Goal: Information Seeking & Learning: Learn about a topic

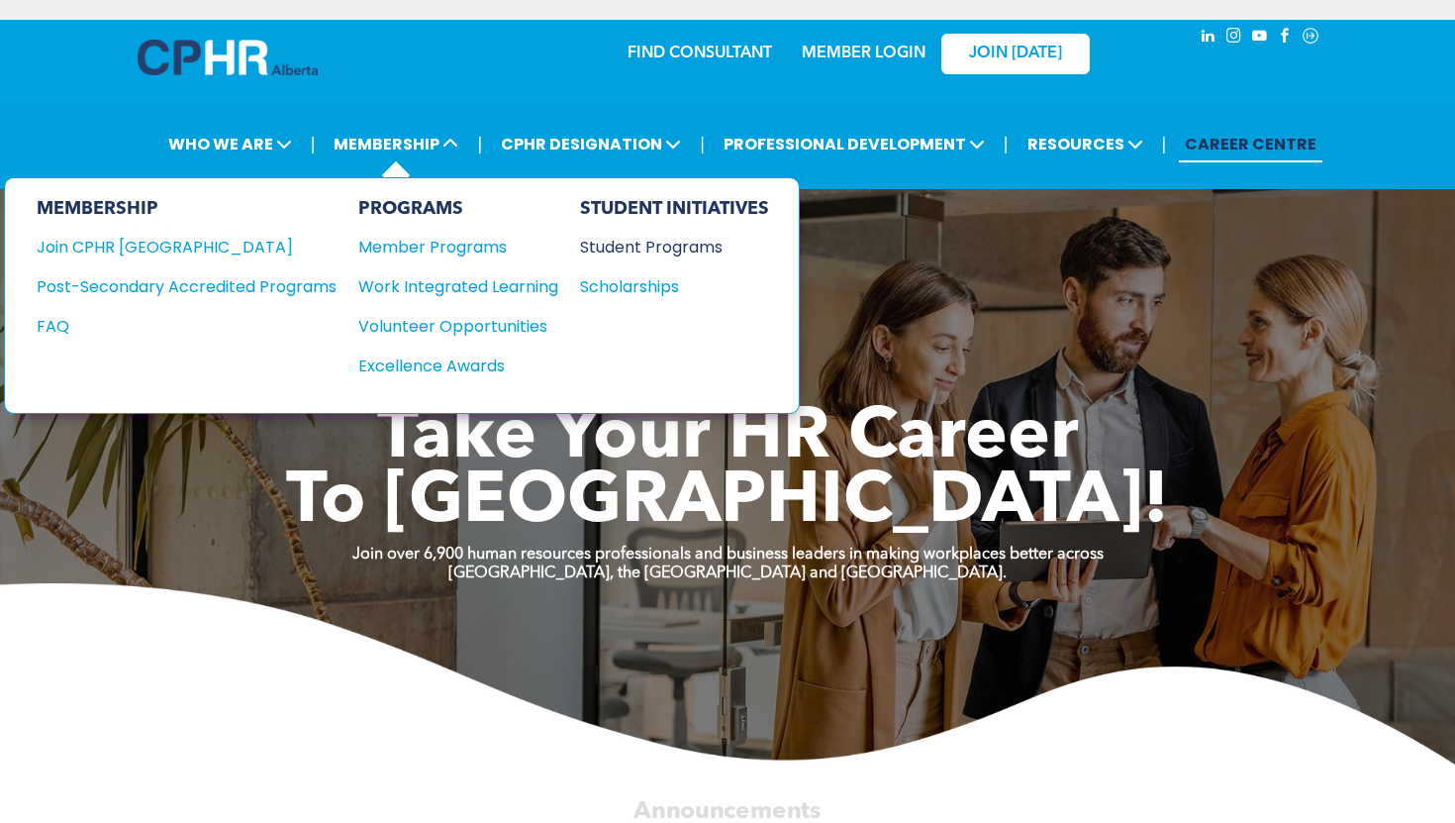
click at [601, 252] on div "Student Programs" at bounding box center [665, 247] width 170 height 25
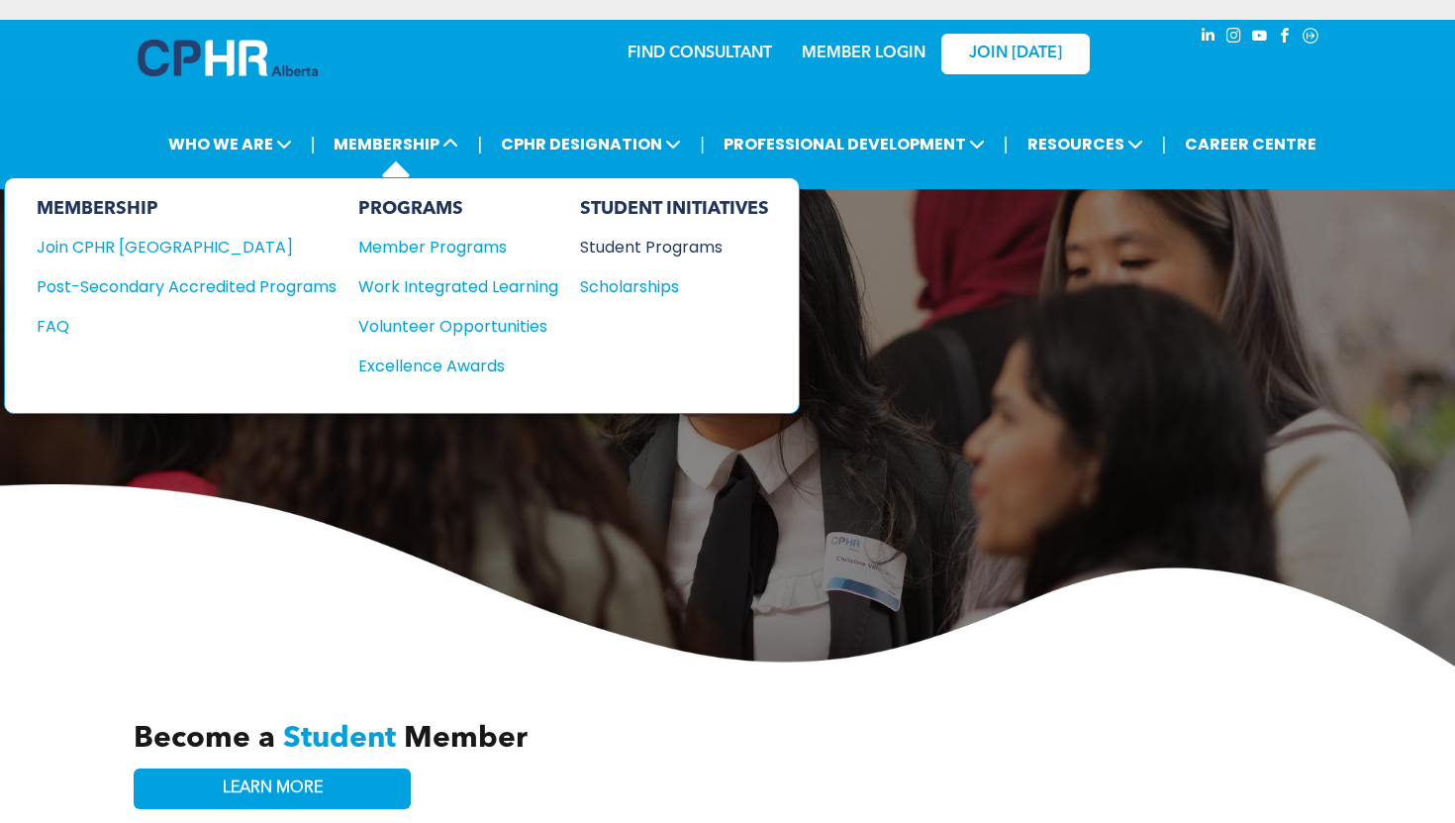
click at [652, 253] on div "Student Programs" at bounding box center [665, 247] width 170 height 25
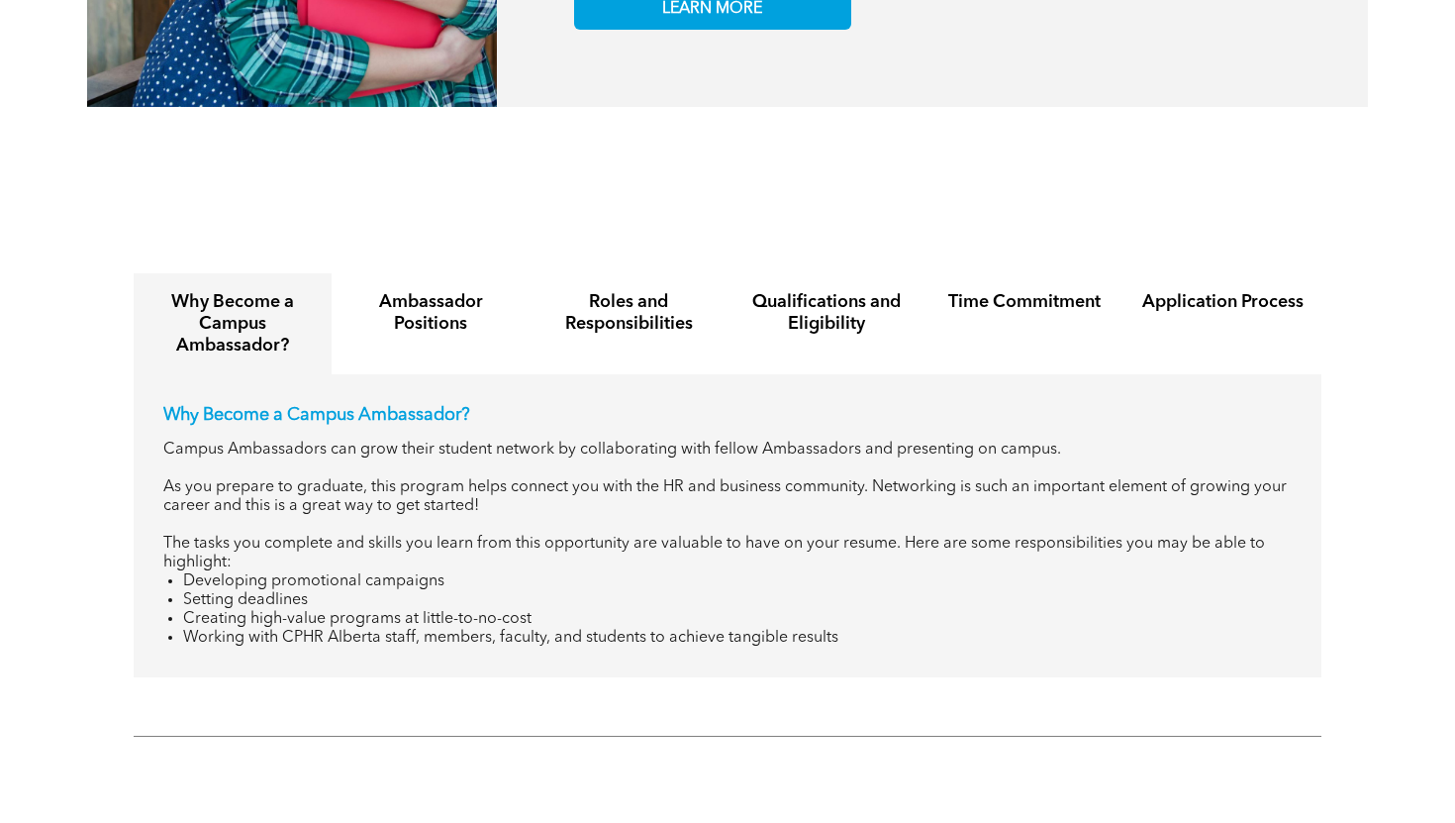
scroll to position [2177, 0]
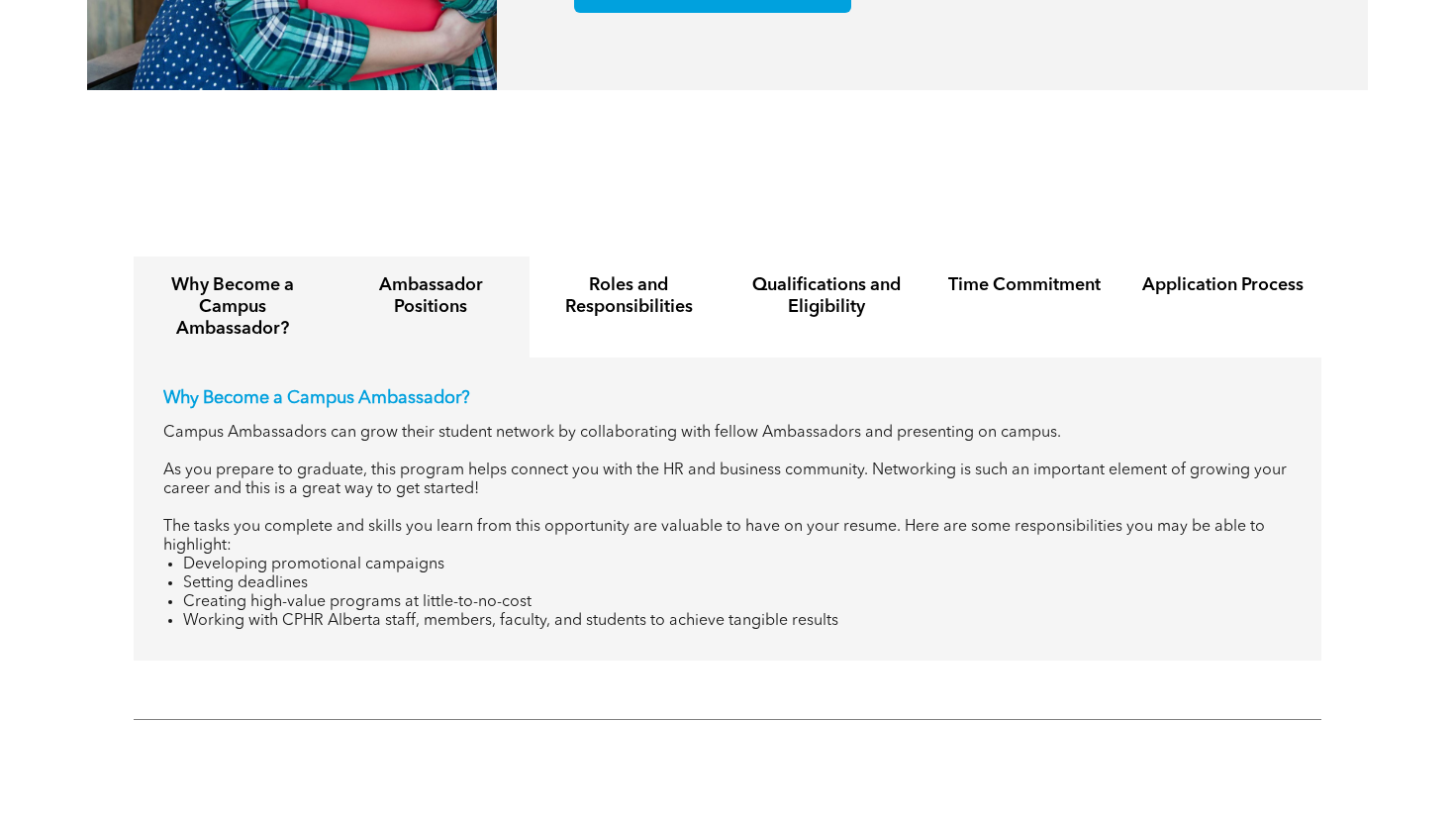
click at [436, 284] on h4 "Ambassador Positions" at bounding box center [431, 296] width 162 height 44
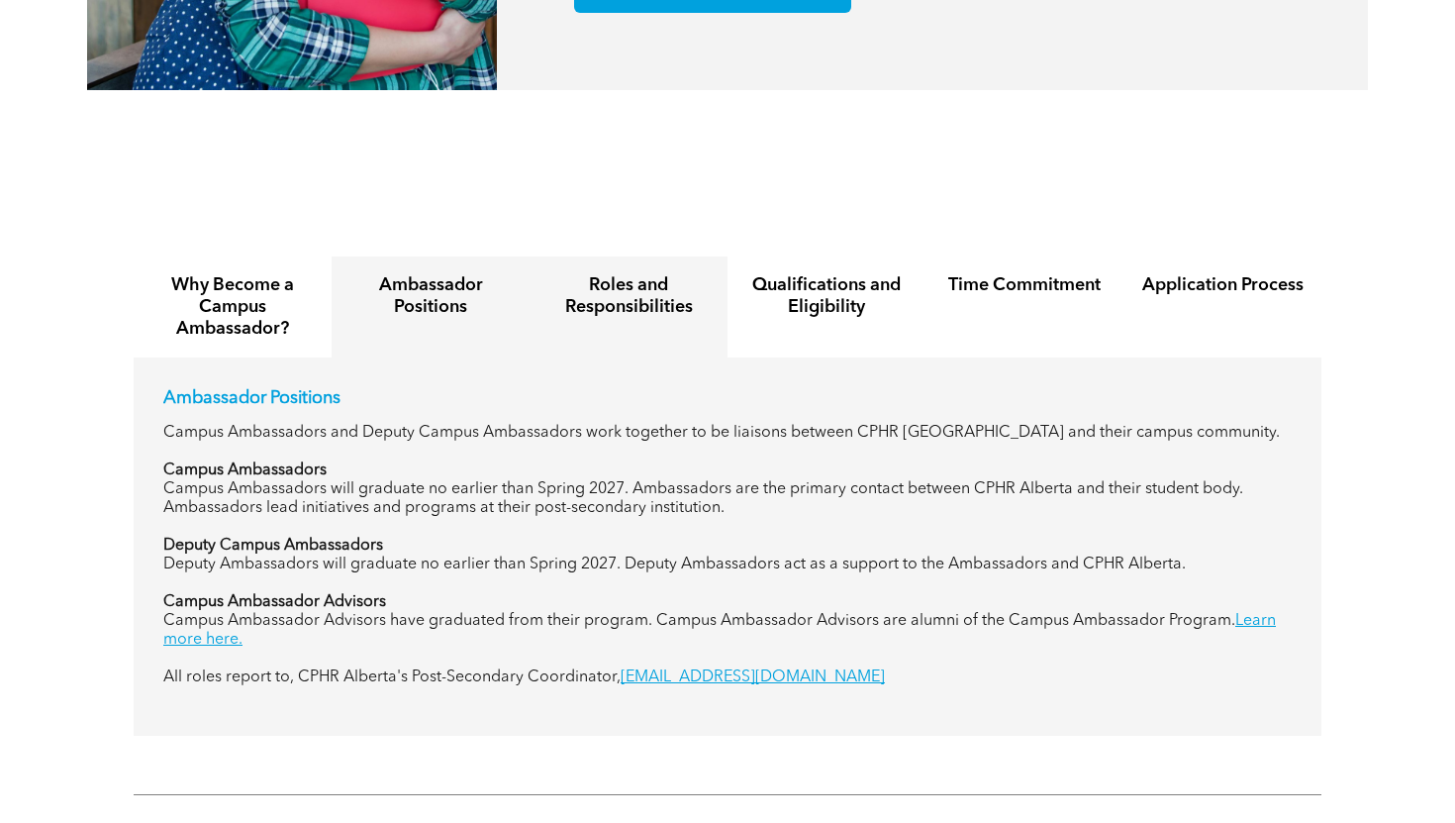
click at [607, 274] on h4 "Roles and Responsibilities" at bounding box center [629, 296] width 162 height 44
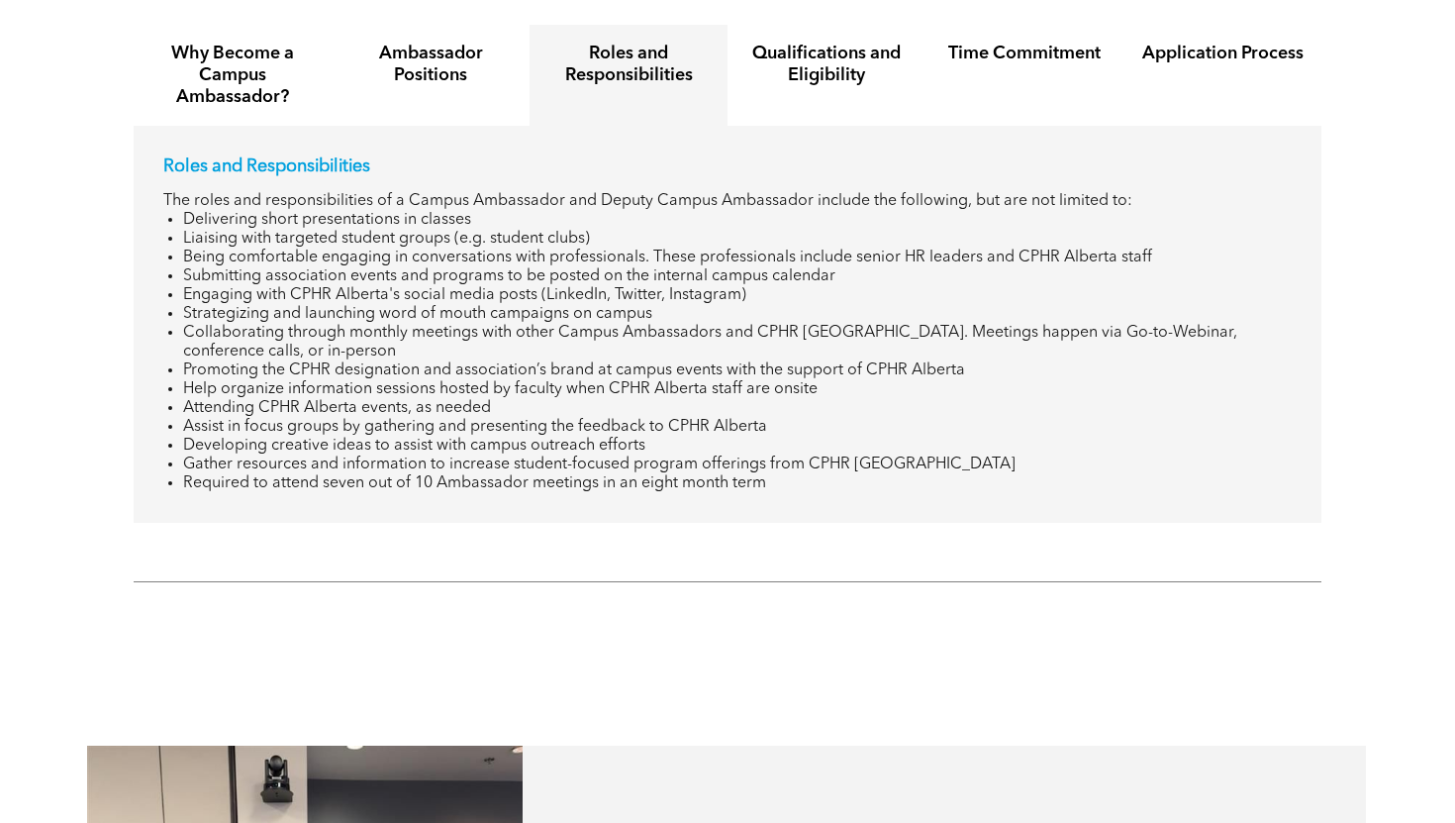
scroll to position [2431, 0]
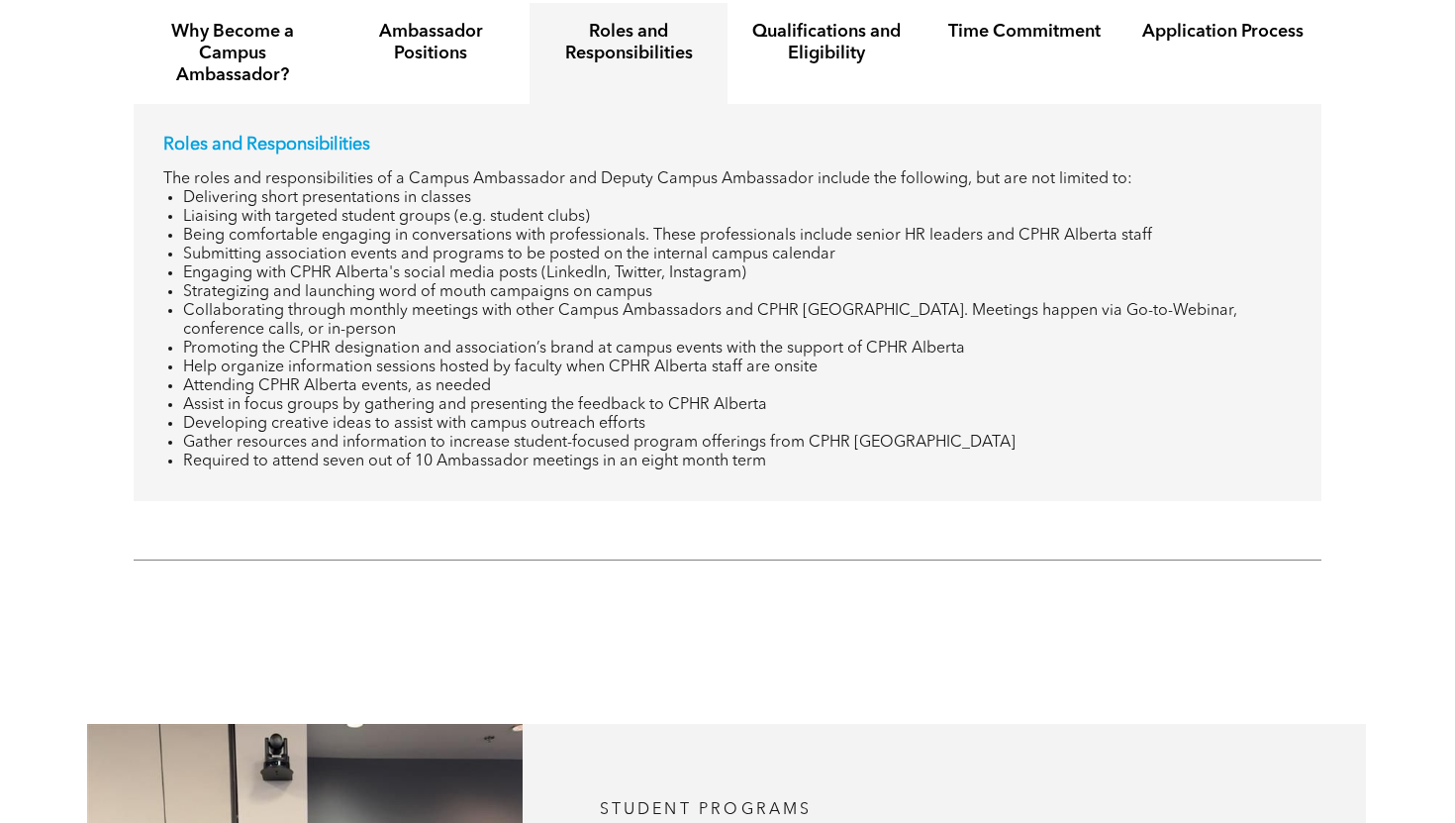
click at [693, 246] on li "Submitting association events and programs to be posted on the internal campus …" at bounding box center [737, 255] width 1109 height 19
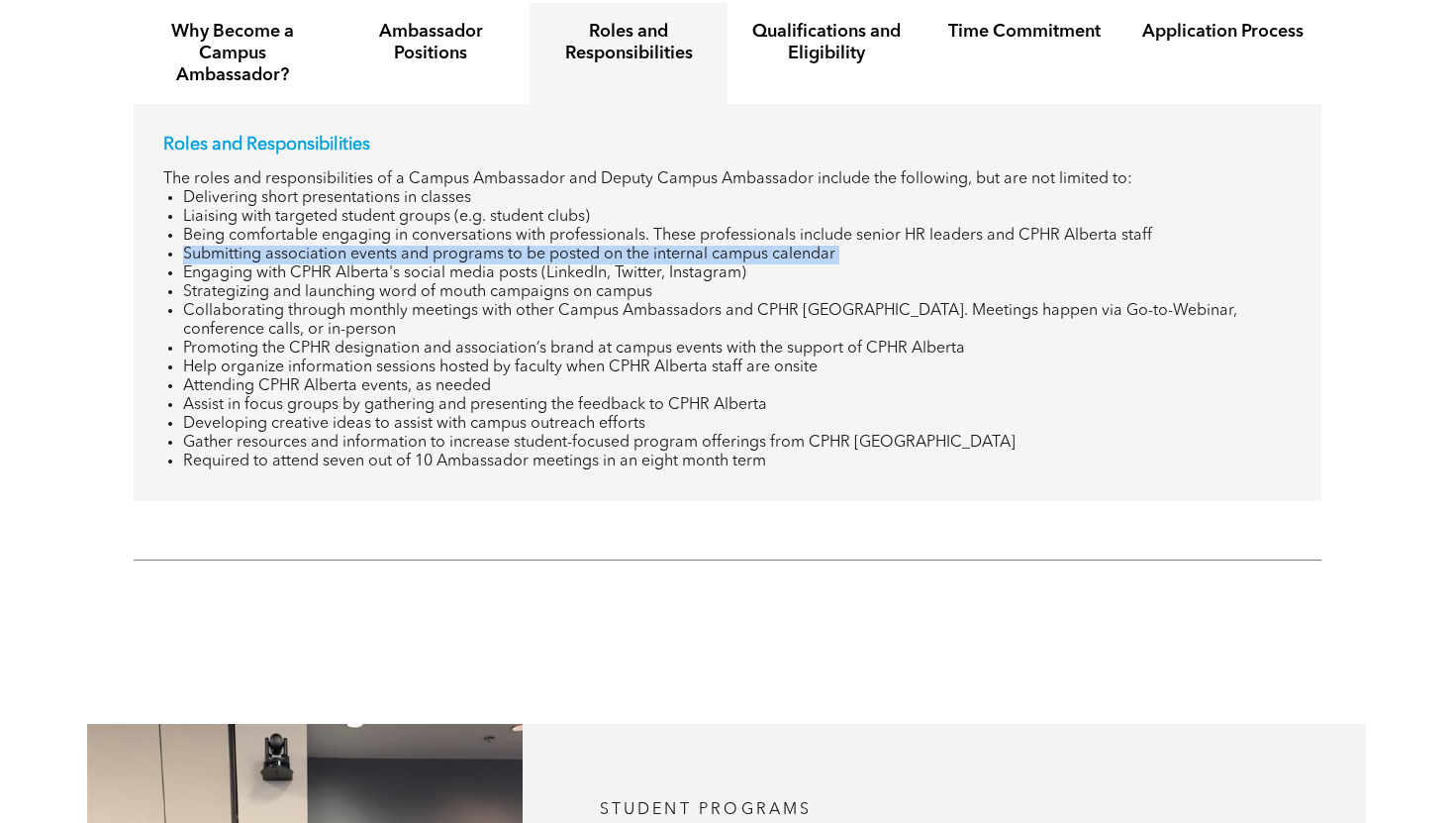
click at [693, 246] on li "Submitting association events and programs to be posted on the internal campus …" at bounding box center [737, 255] width 1109 height 19
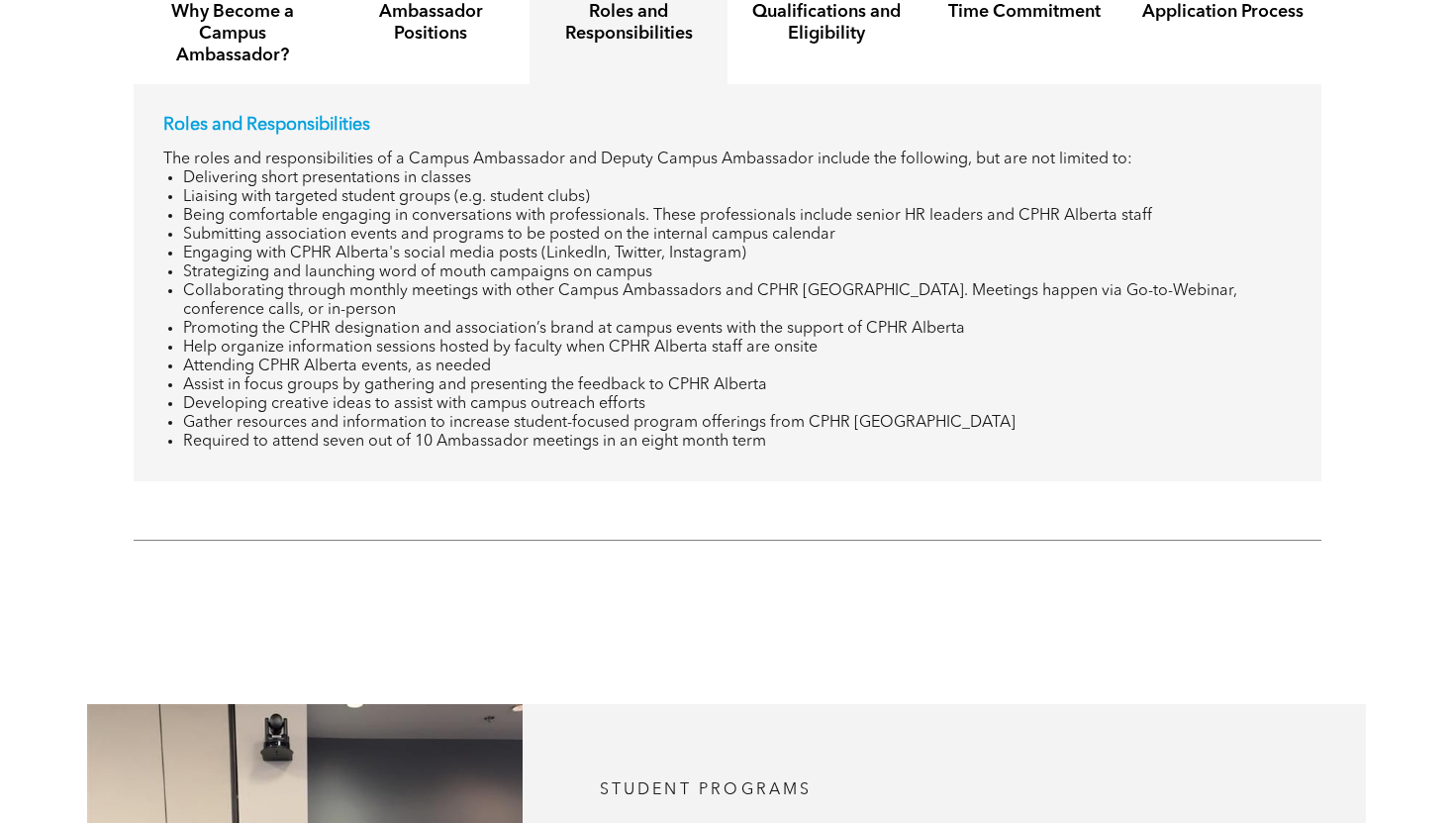
scroll to position [2453, 0]
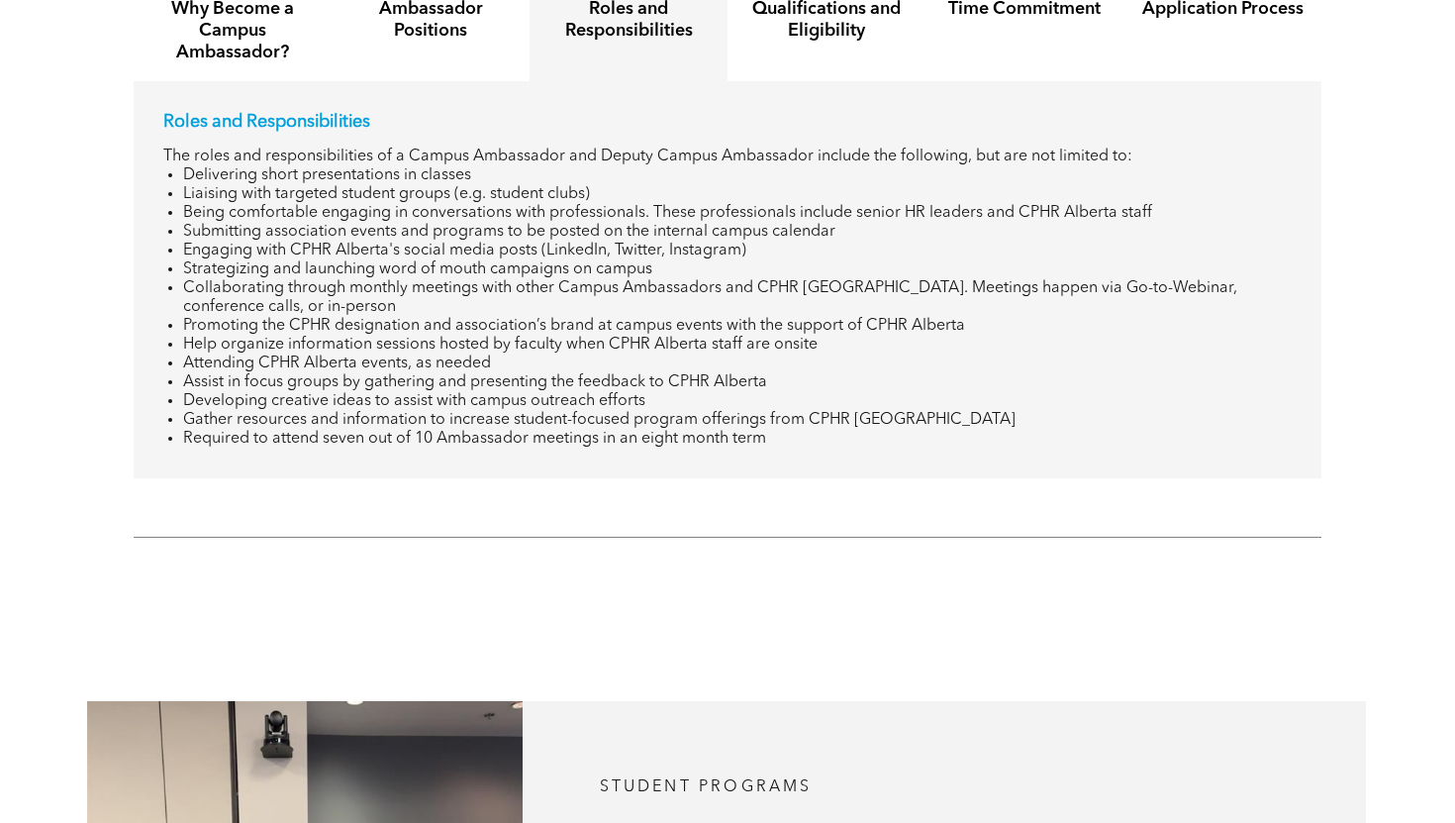
click at [237, 111] on p "Roles and Responsibilities" at bounding box center [727, 122] width 1129 height 22
click at [261, 31] on h4 "Why Become a Campus Ambassador?" at bounding box center [232, 30] width 162 height 65
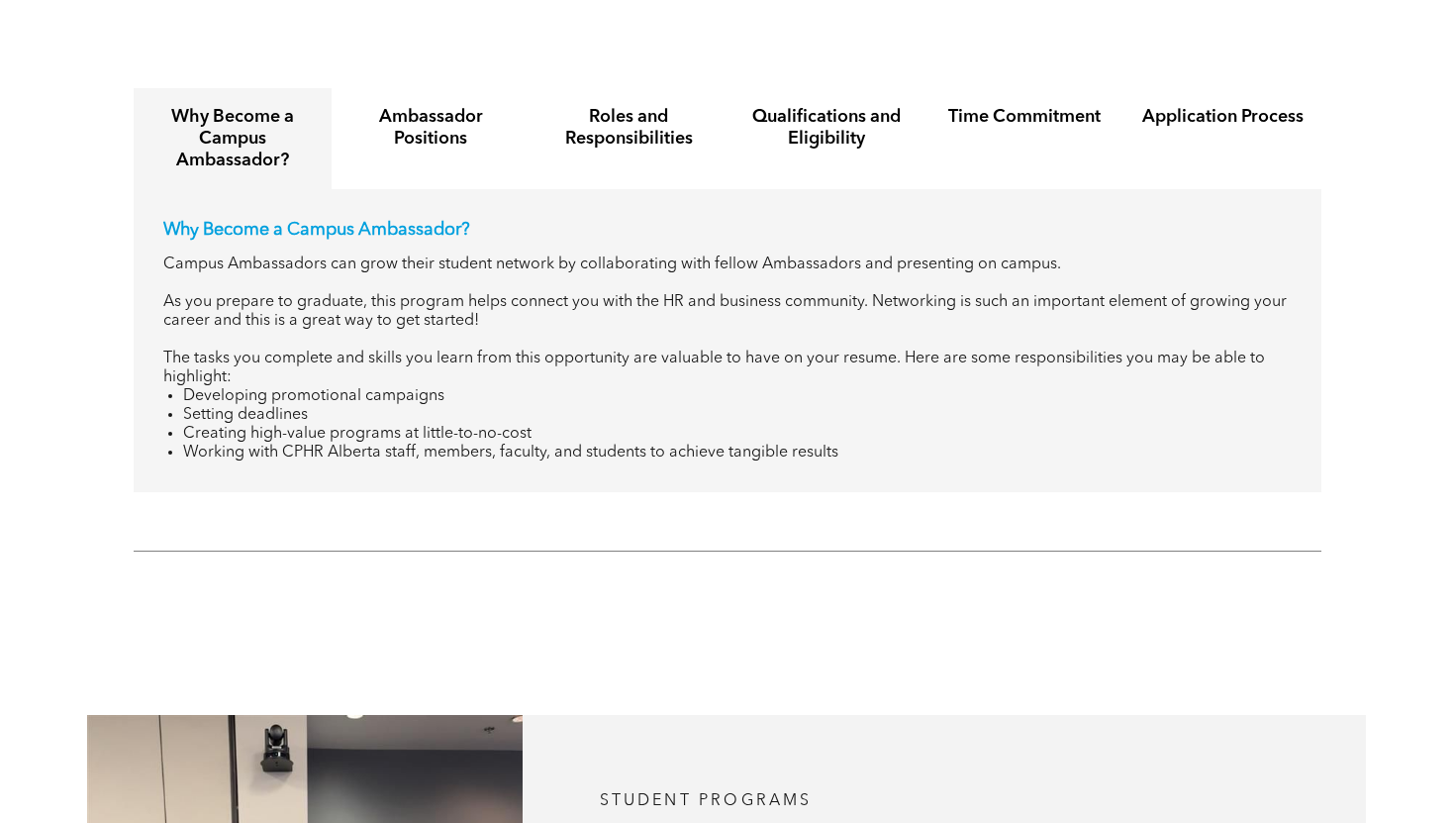
scroll to position [2278, 0]
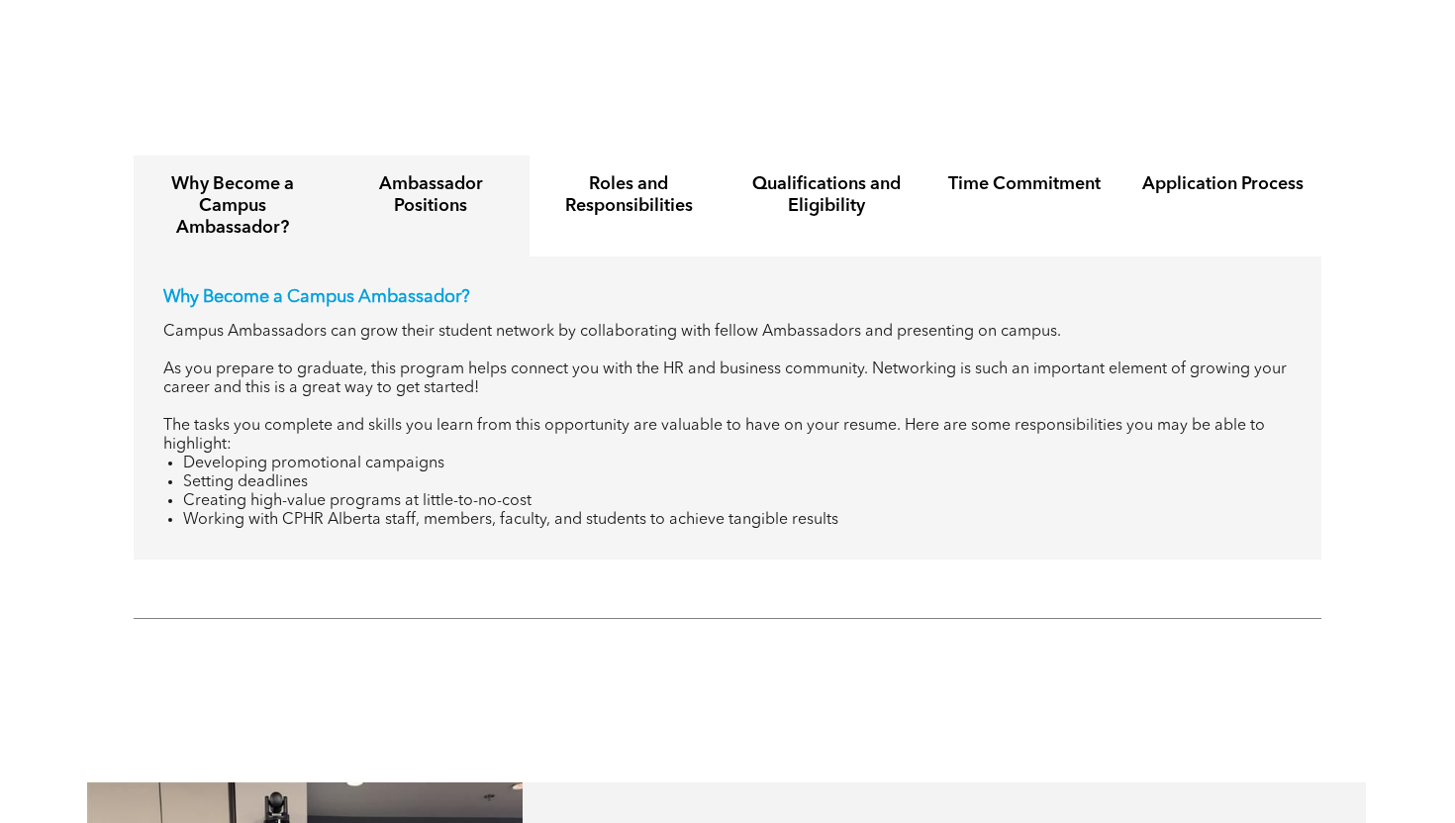
click at [452, 205] on div "Ambassador Positions" at bounding box center [431, 205] width 198 height 101
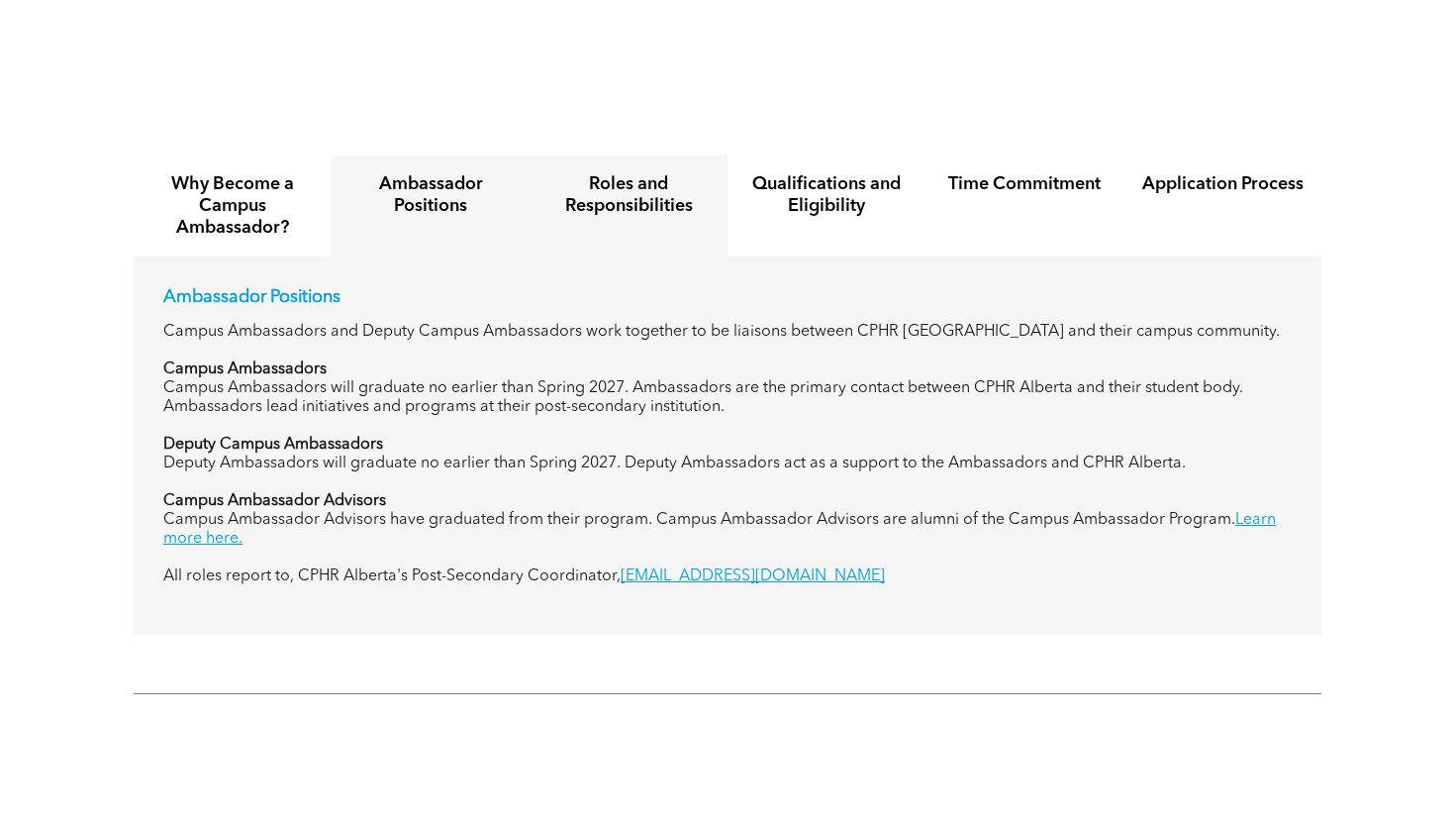
click at [609, 198] on div "Roles and Responsibilities" at bounding box center [629, 205] width 198 height 101
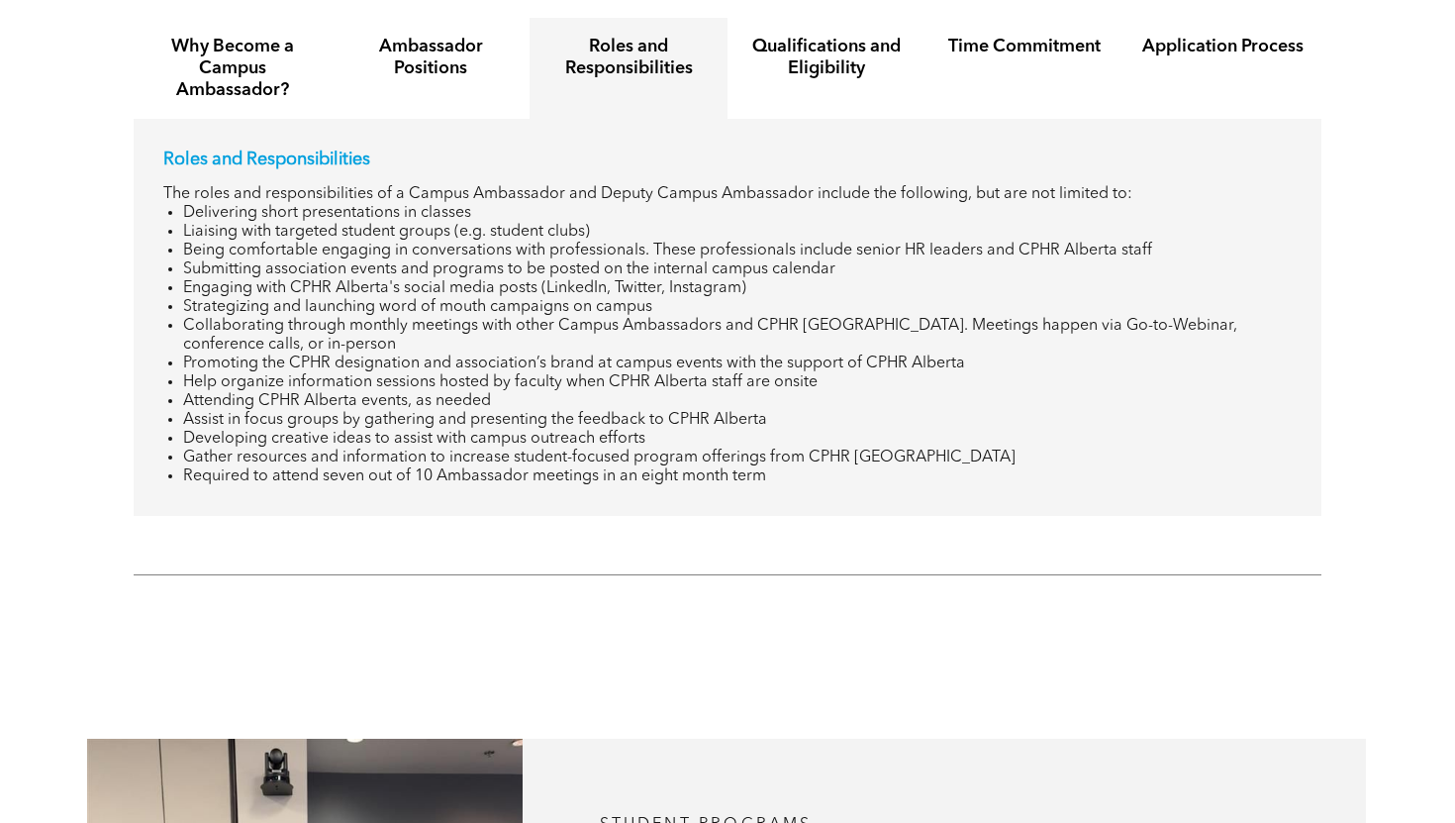
scroll to position [2421, 0]
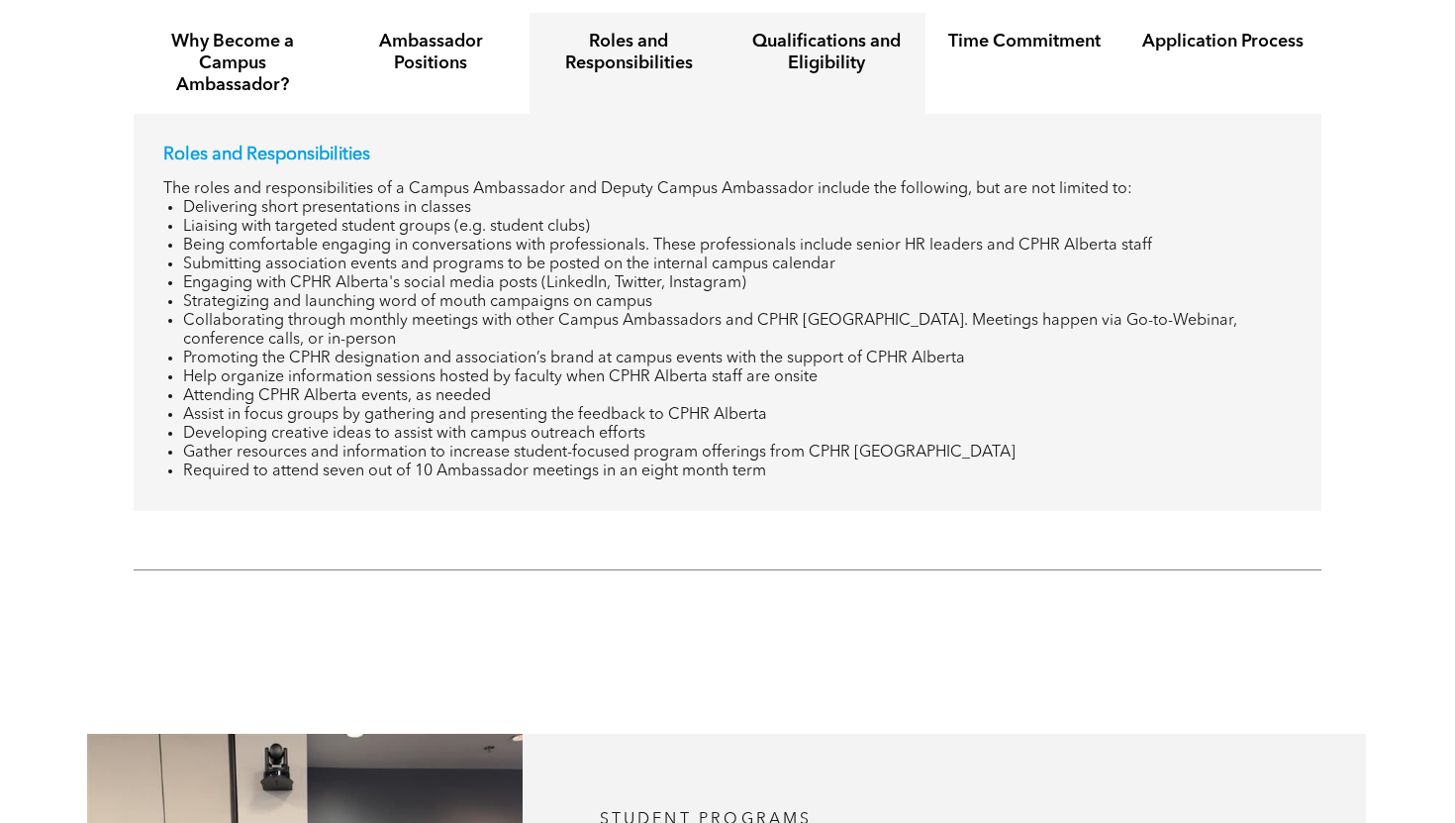
click at [748, 84] on div "Qualifications and Eligibility" at bounding box center [827, 63] width 198 height 101
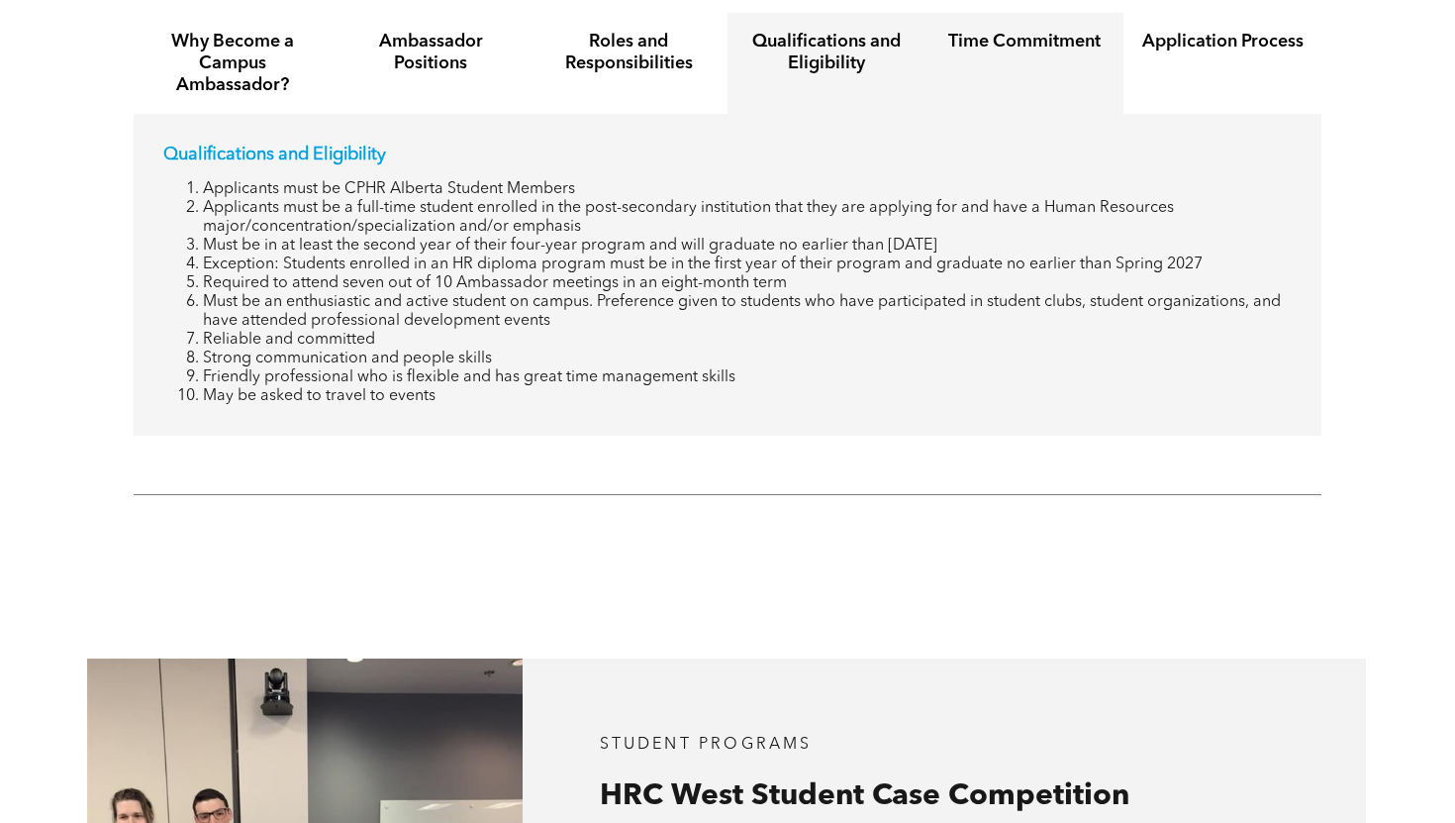
click at [958, 44] on div "Time Commitment" at bounding box center [1025, 63] width 198 height 101
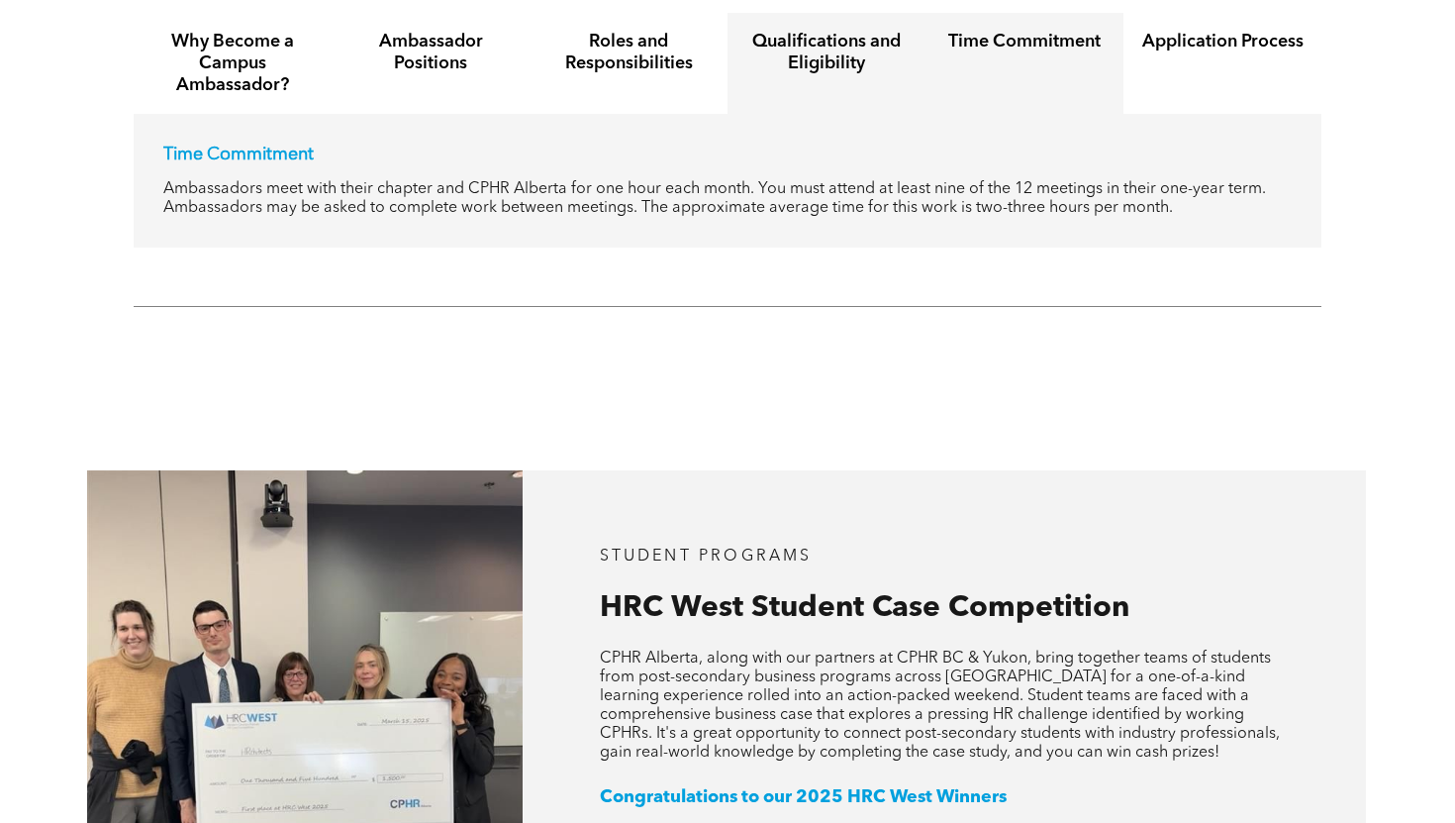
click at [857, 52] on h4 "Qualifications and Eligibility" at bounding box center [827, 53] width 162 height 44
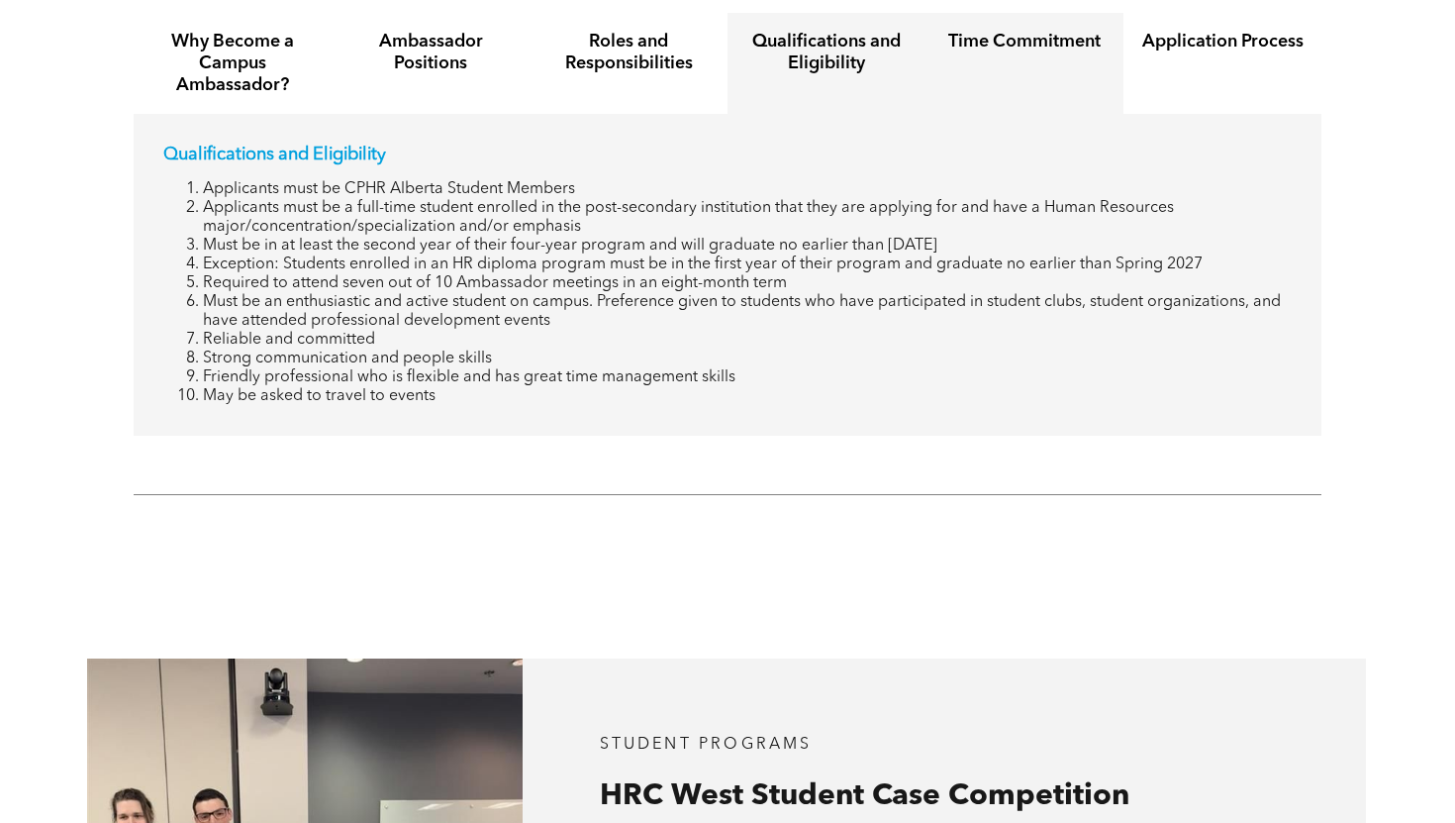
click at [1008, 64] on div "Time Commitment" at bounding box center [1025, 63] width 198 height 101
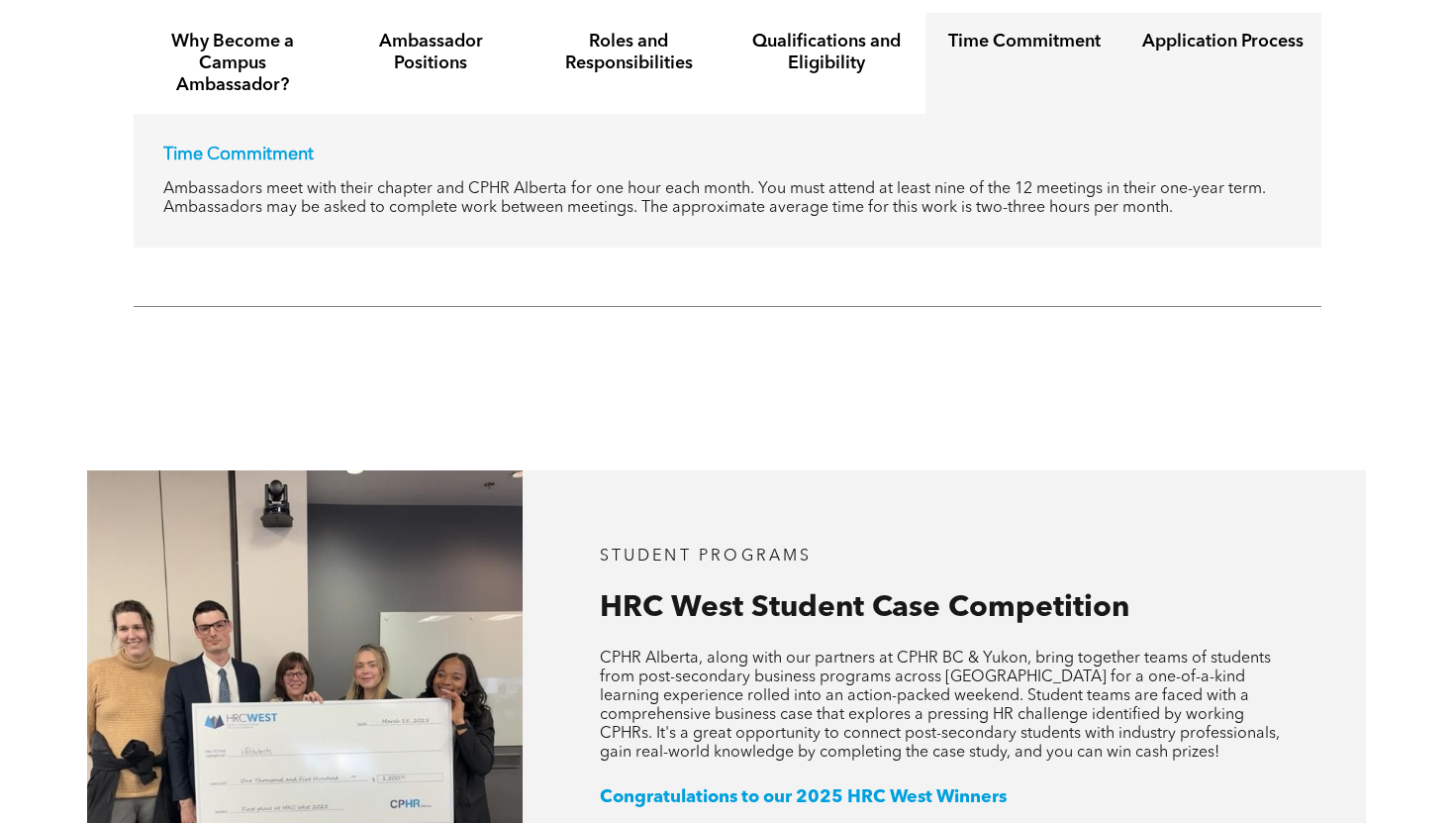
click at [1164, 58] on div "Application Process" at bounding box center [1223, 63] width 198 height 101
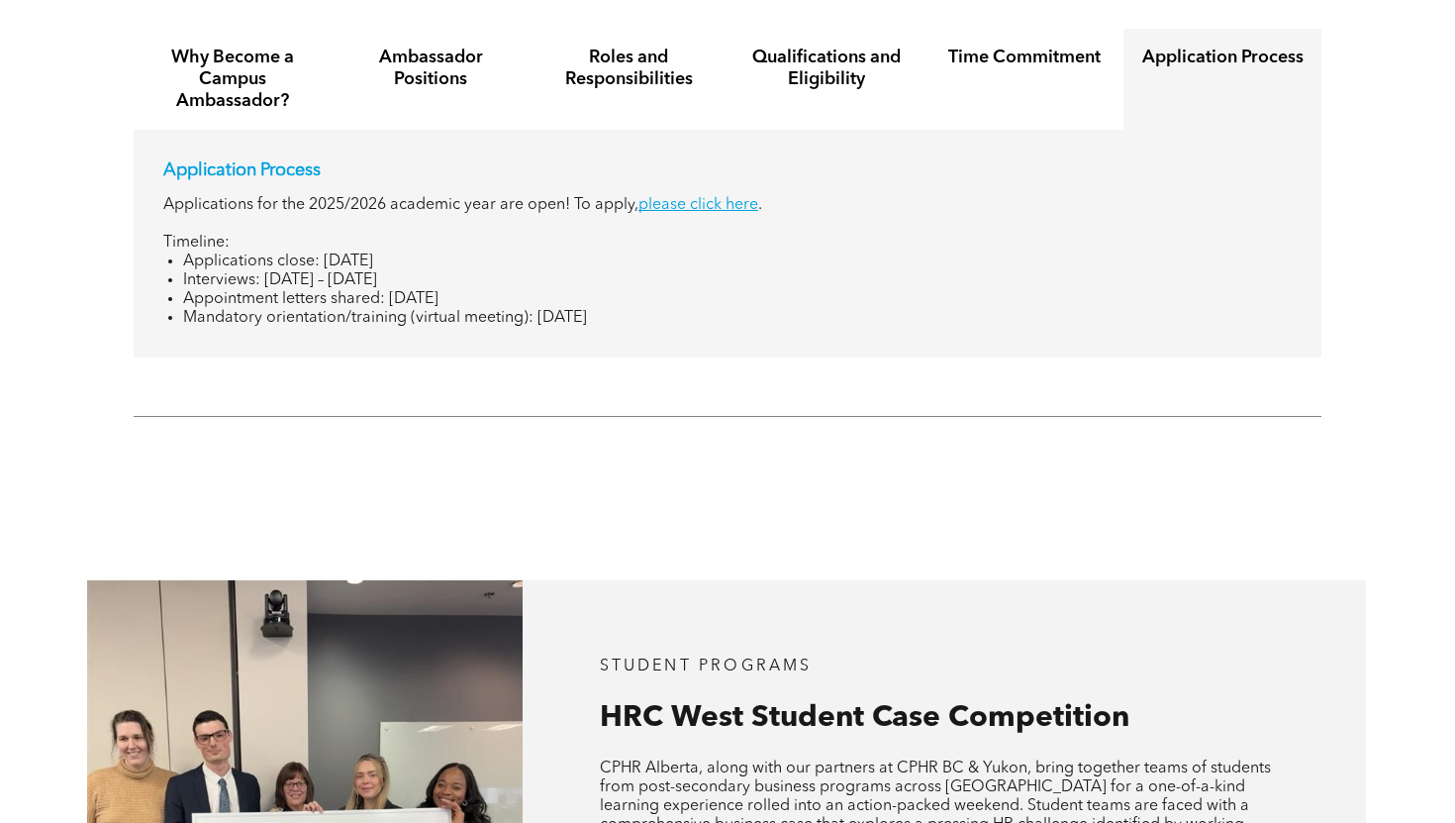
scroll to position [2401, 0]
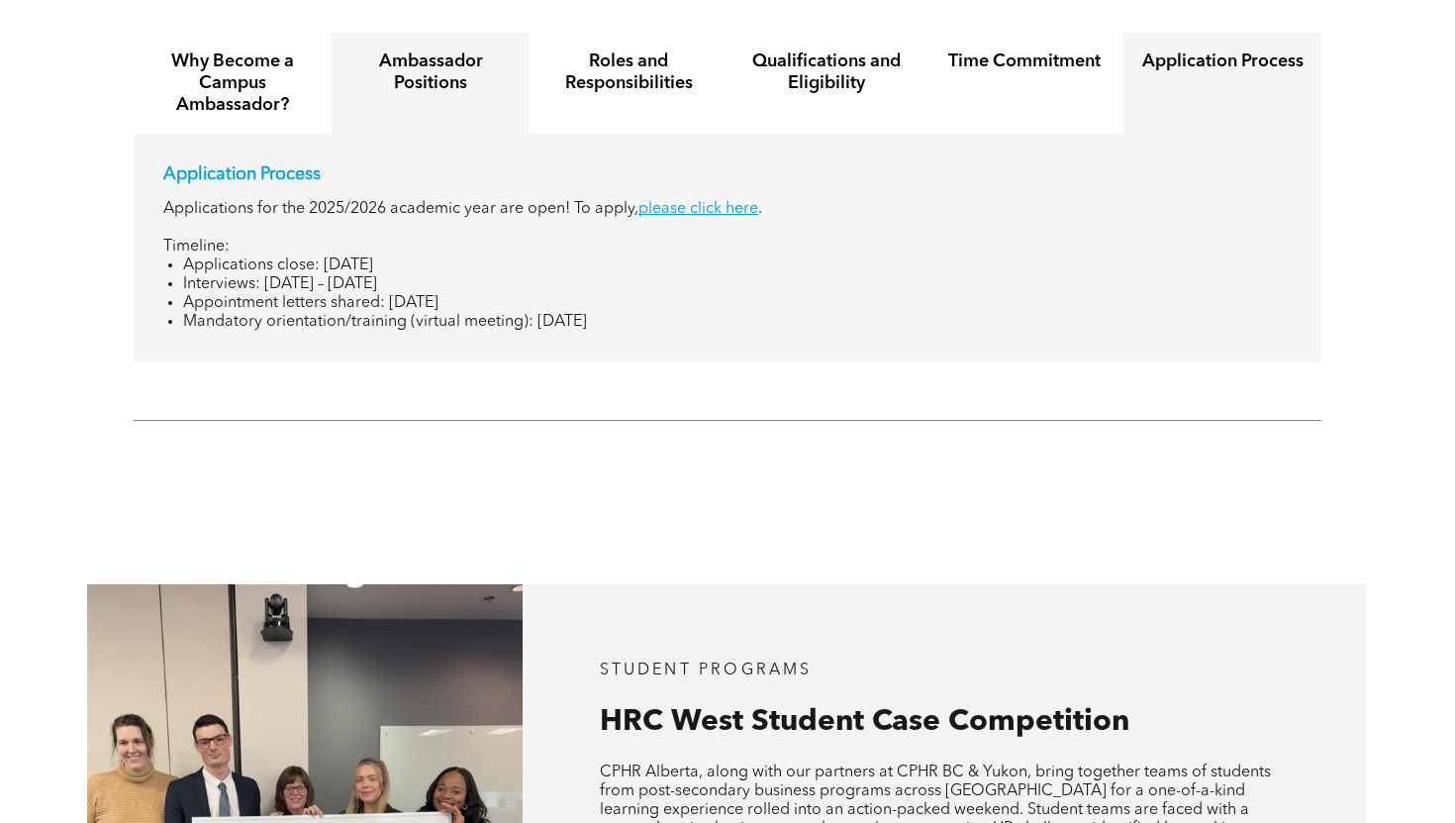
click at [376, 68] on h4 "Ambassador Positions" at bounding box center [431, 72] width 162 height 44
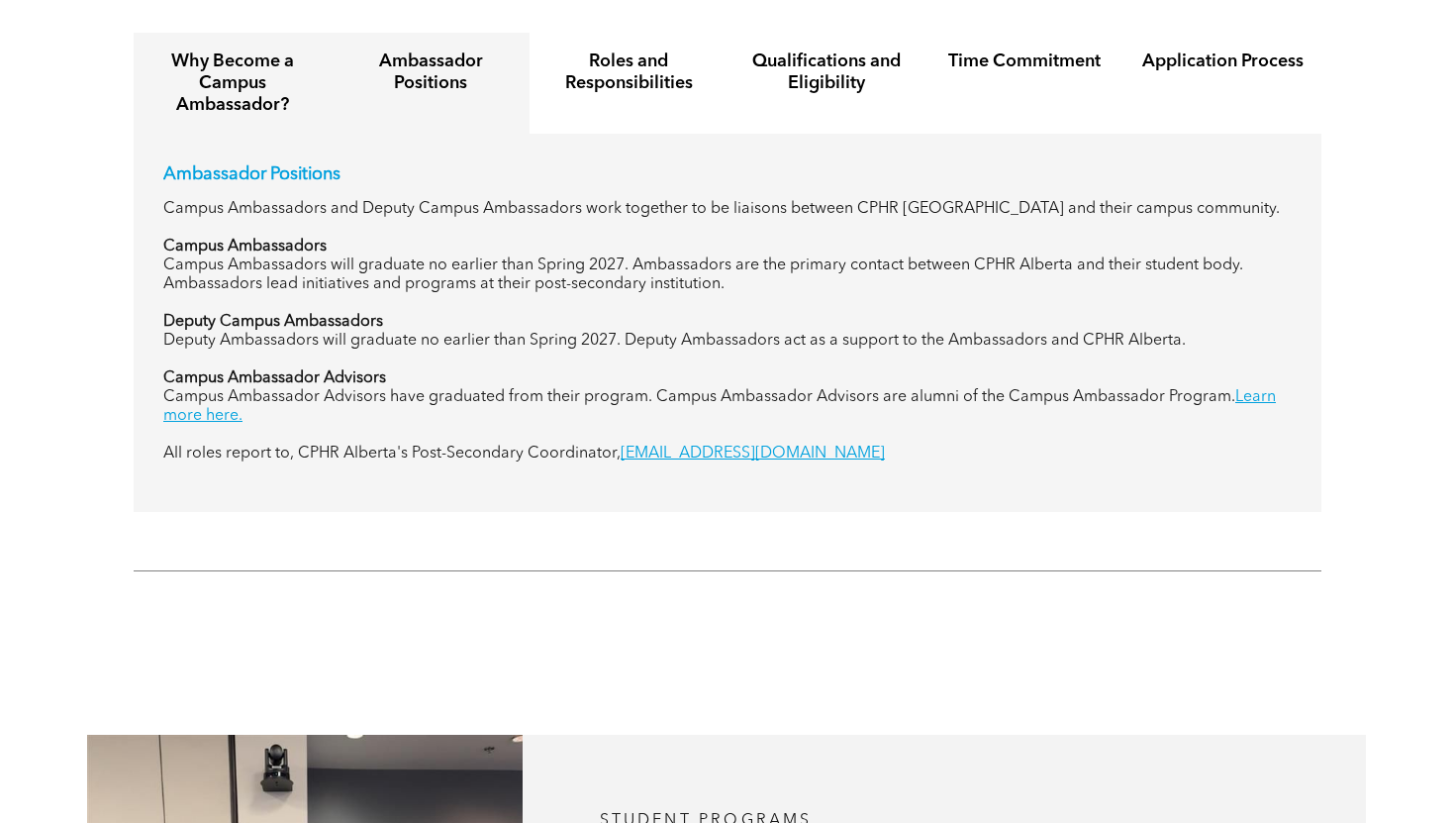
click at [276, 60] on h4 "Why Become a Campus Ambassador?" at bounding box center [232, 82] width 162 height 65
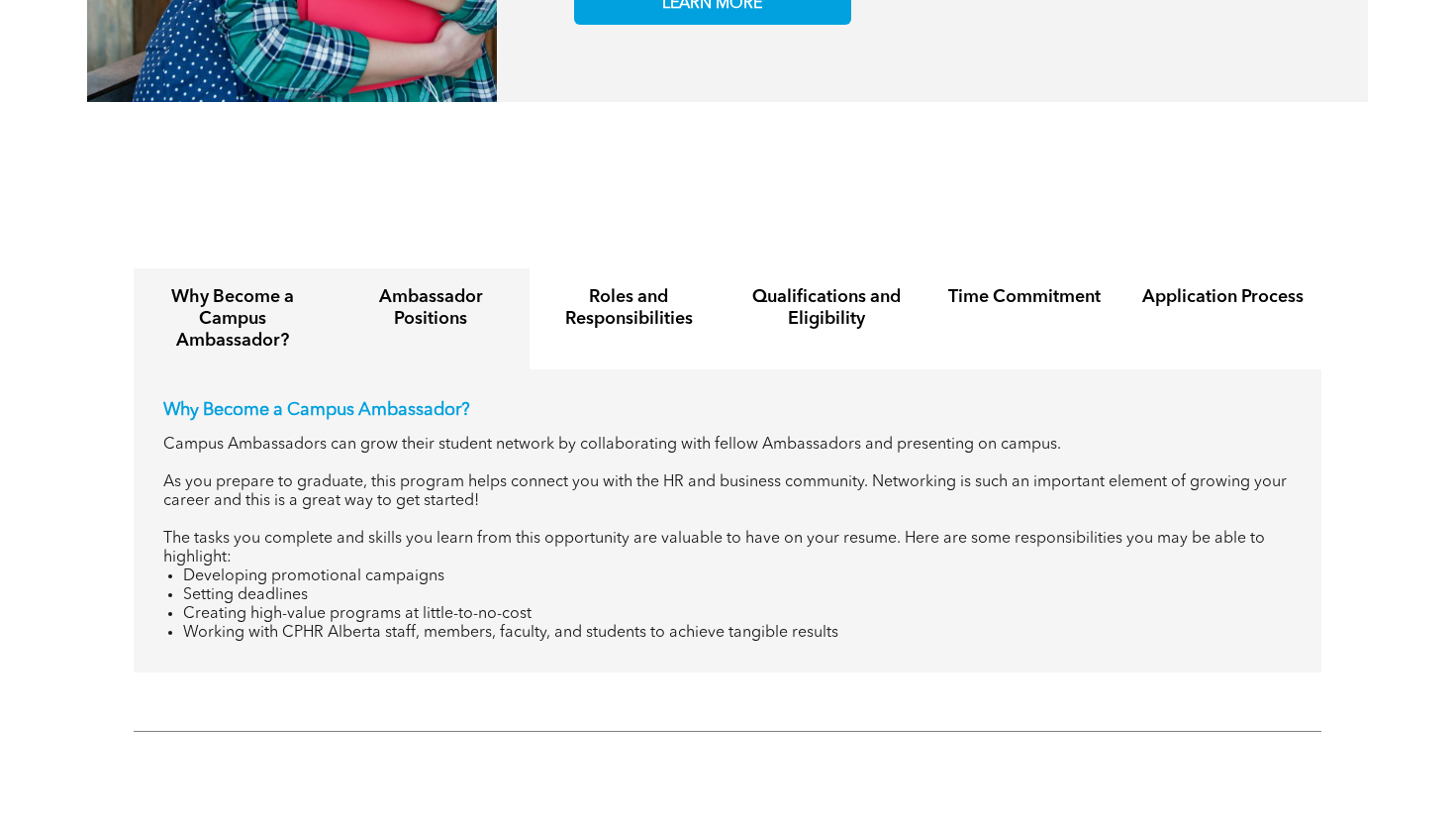
scroll to position [2102, 0]
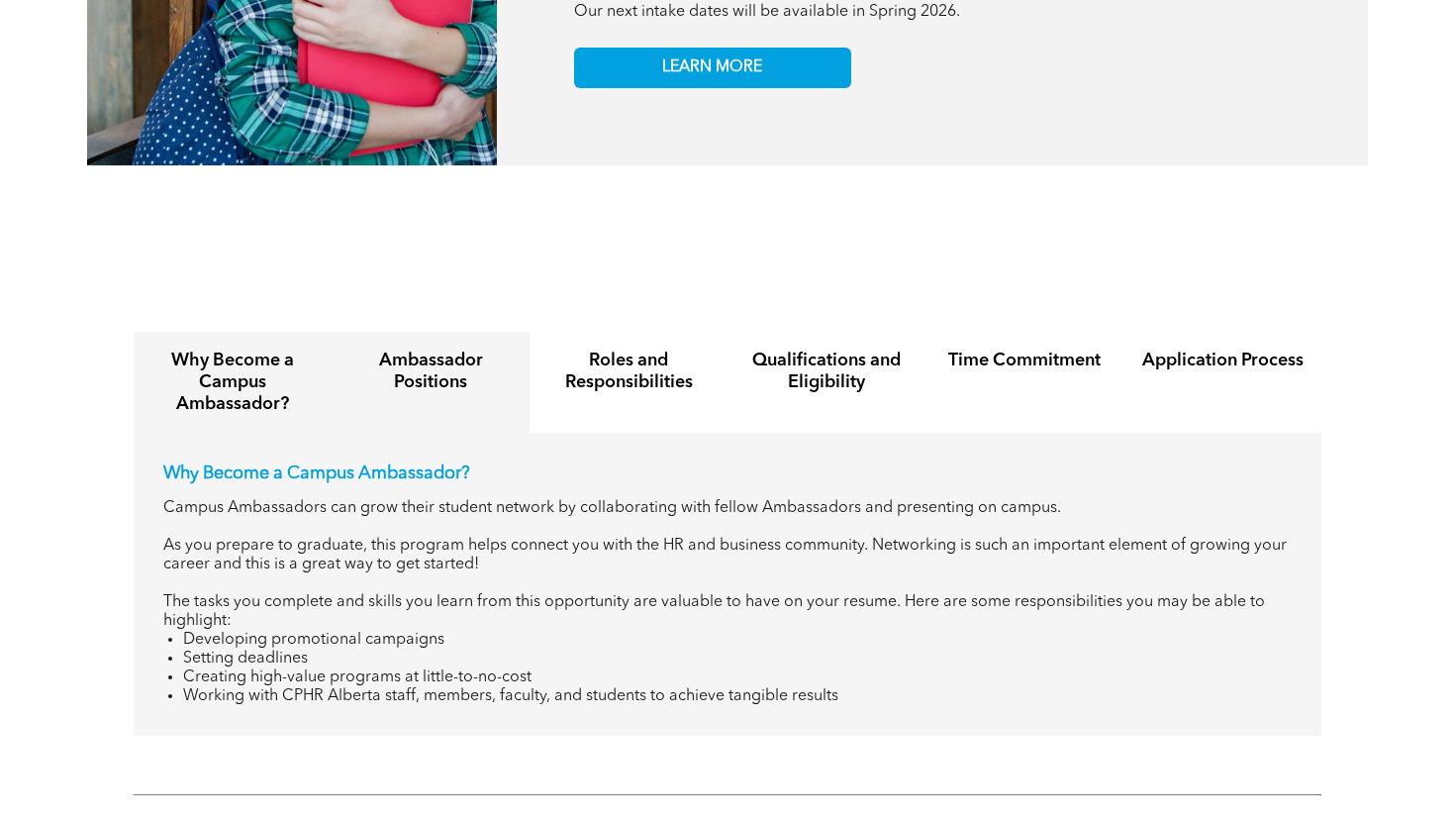
click at [427, 350] on h4 "Ambassador Positions" at bounding box center [431, 372] width 162 height 44
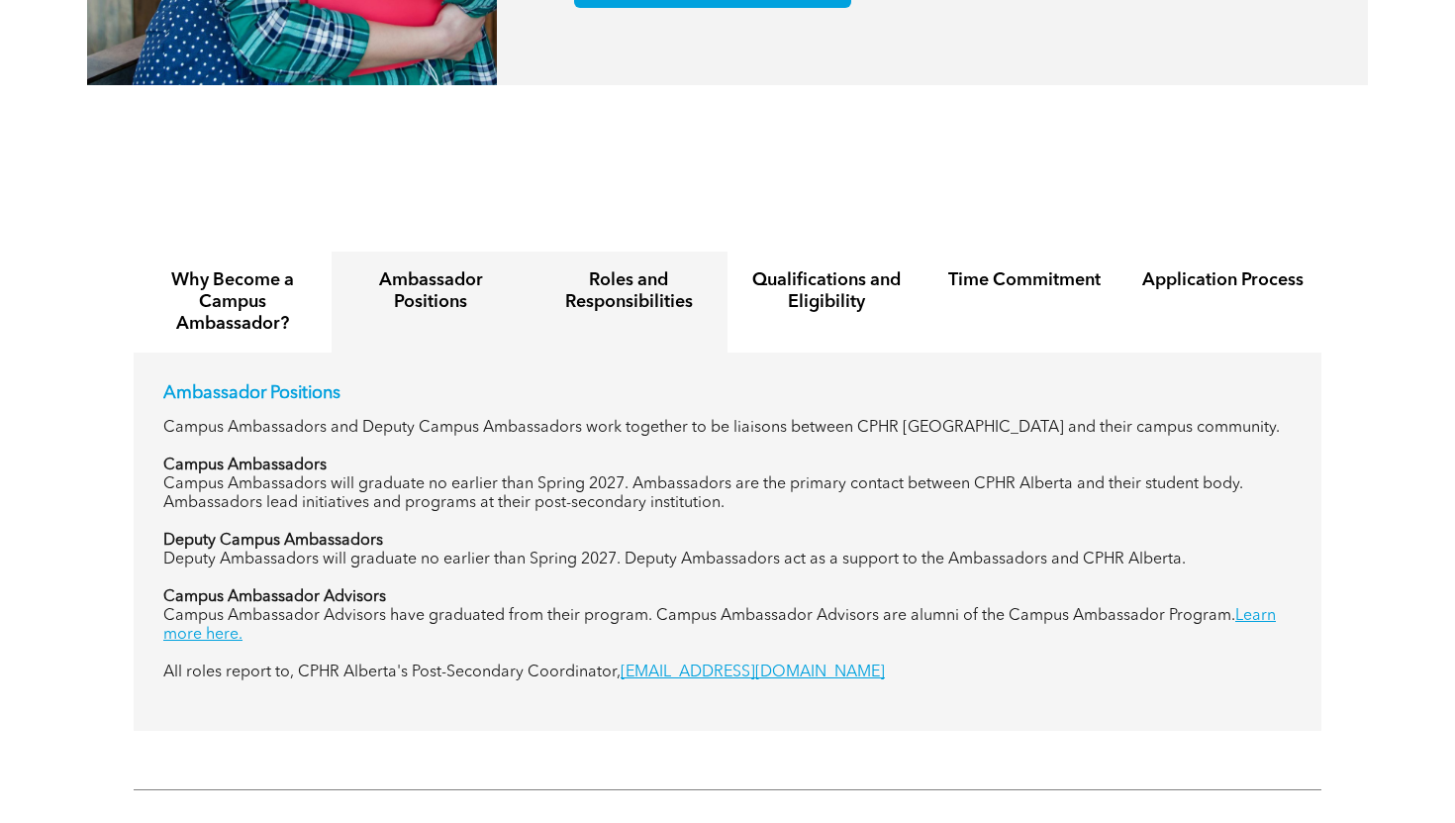
scroll to position [2196, 0]
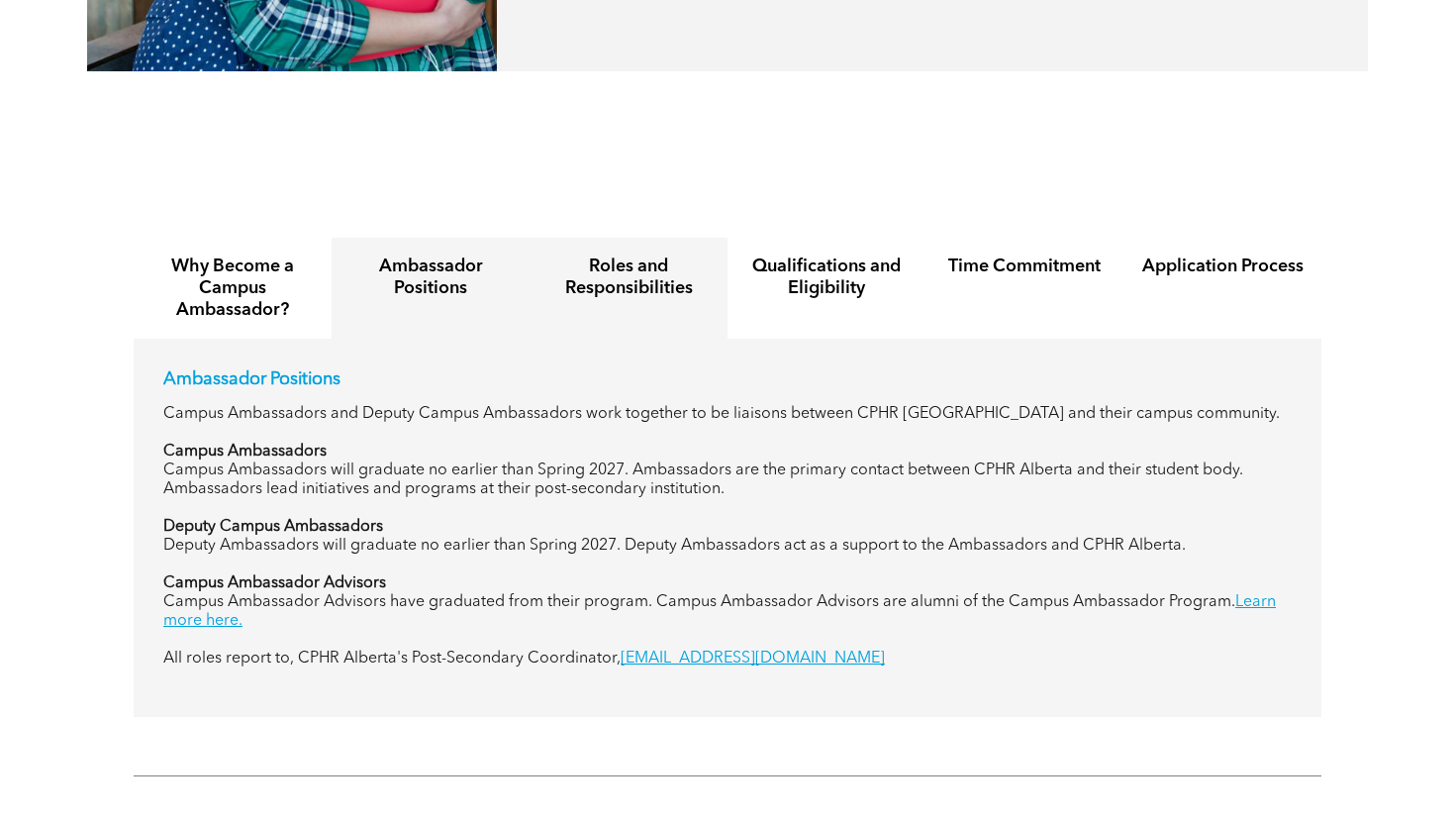
click at [605, 297] on div "Roles and Responsibilities" at bounding box center [629, 288] width 198 height 101
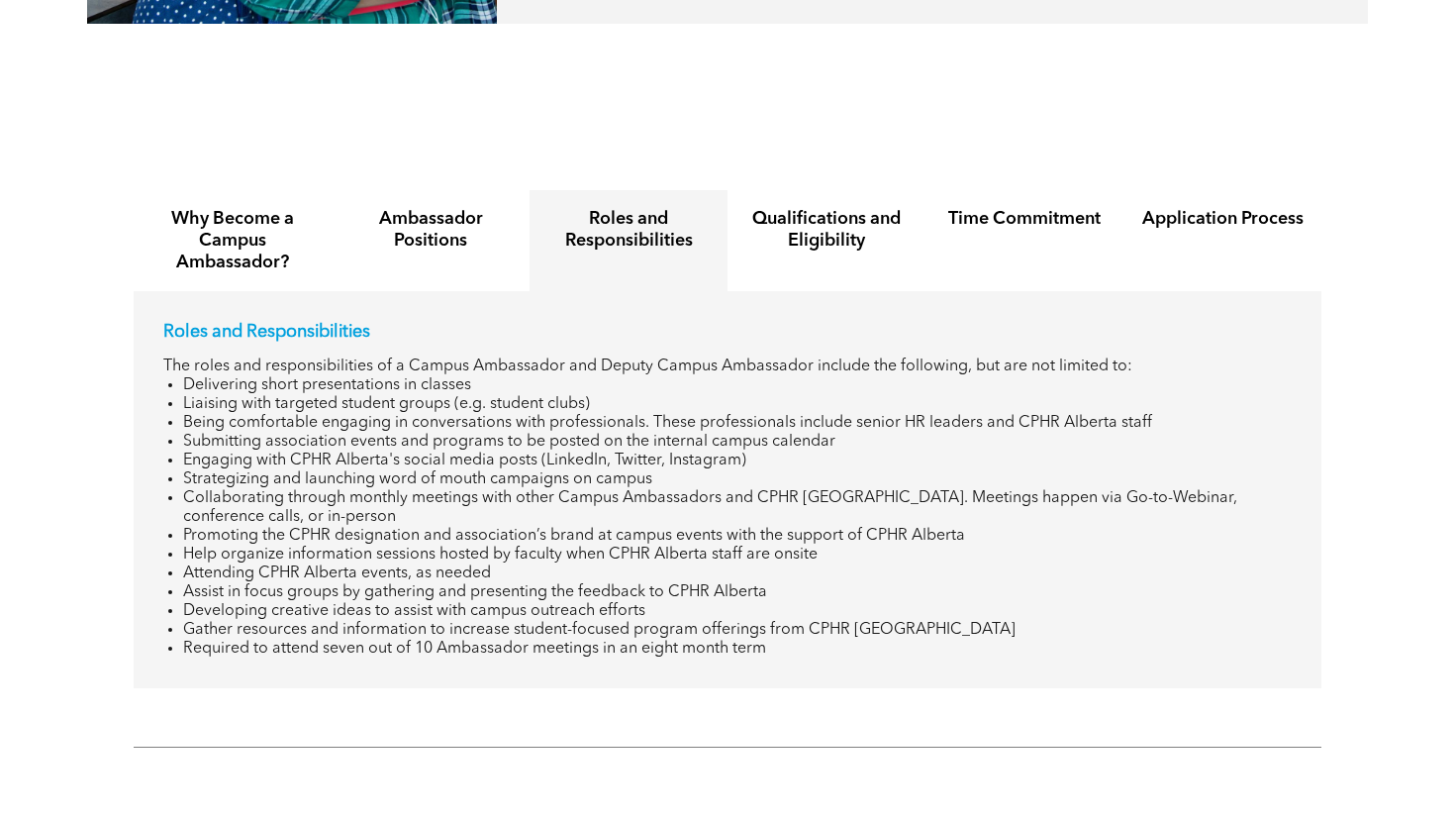
scroll to position [2275, 0]
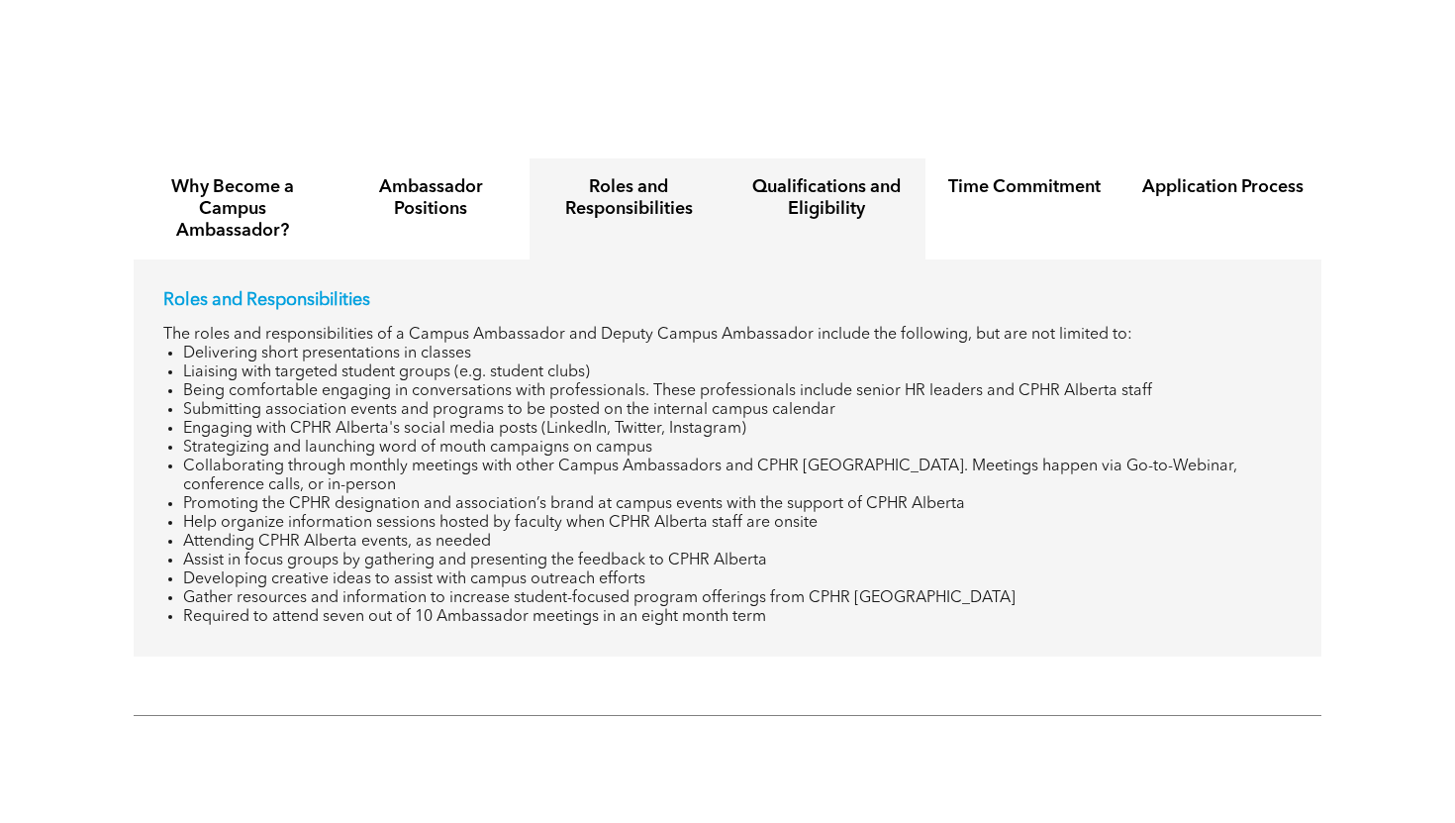
click at [789, 176] on h4 "Qualifications and Eligibility" at bounding box center [827, 198] width 162 height 44
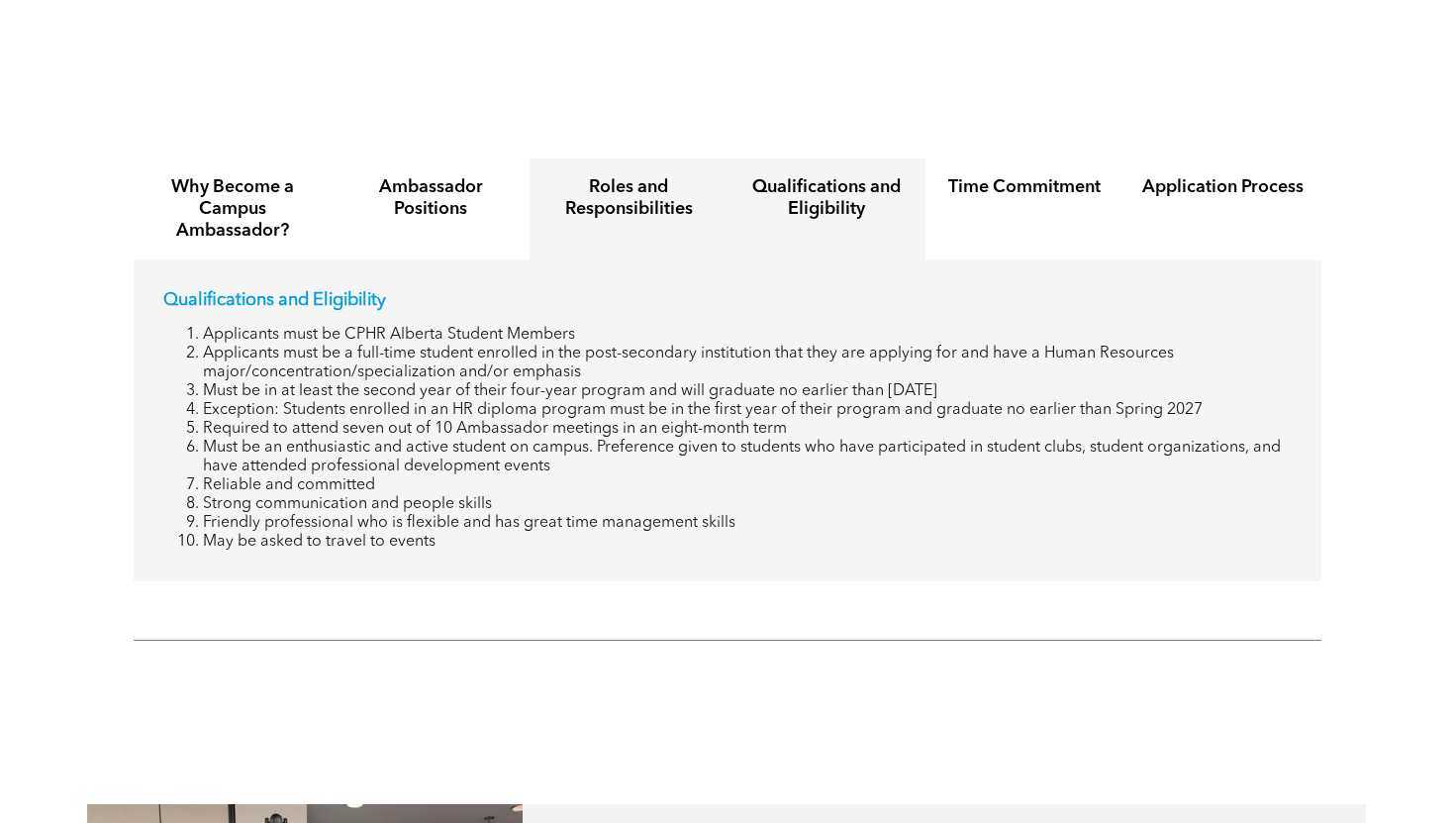
click at [672, 185] on h4 "Roles and Responsibilities" at bounding box center [629, 198] width 162 height 44
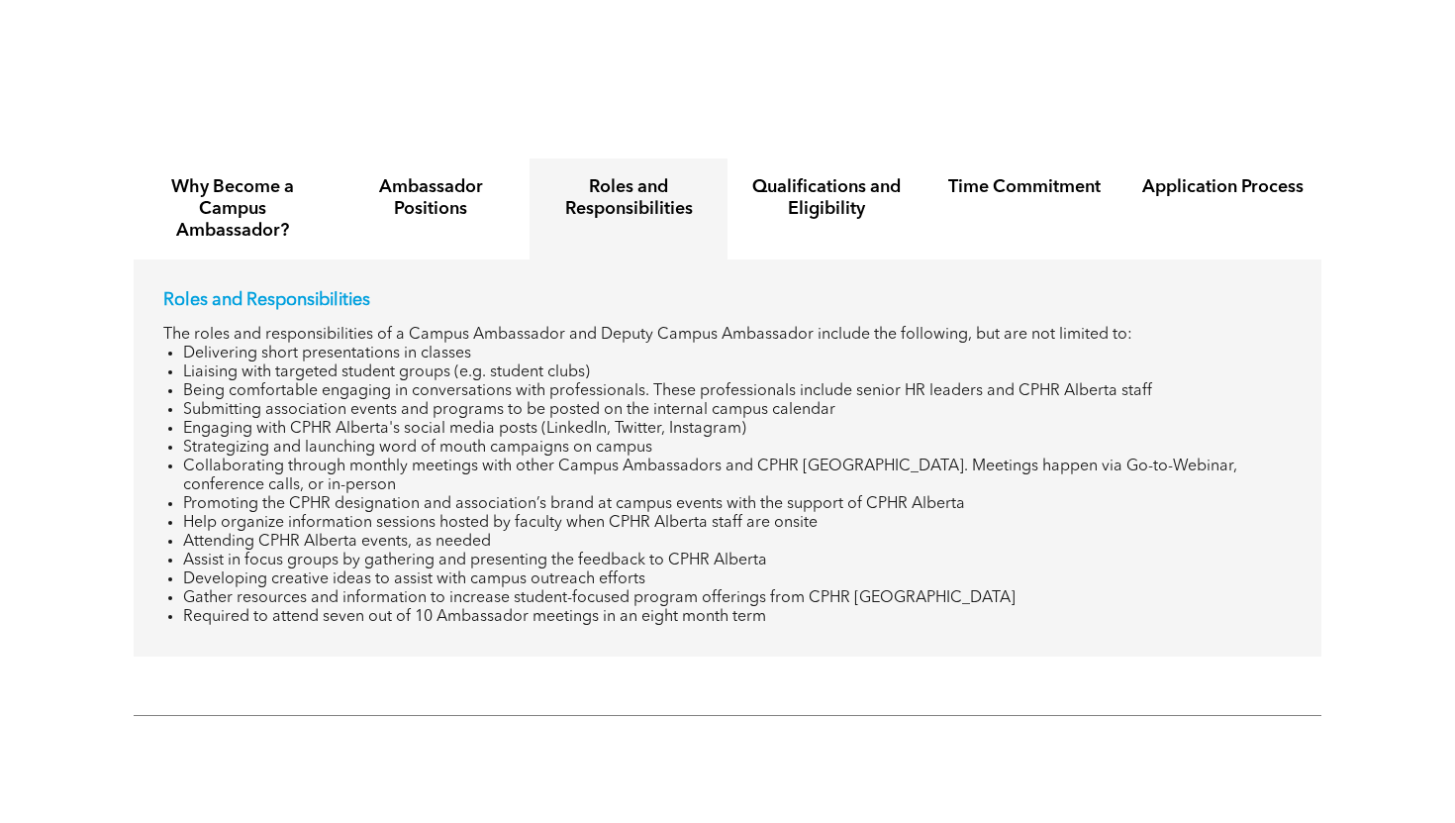
drag, startPoint x: 162, startPoint y: 263, endPoint x: 598, endPoint y: 627, distance: 567.3
click at [598, 627] on div "Roles and Responsibilities The roles and responsibilities of a Campus Ambassado…" at bounding box center [728, 457] width 1188 height 397
copy div "Roles and Responsibilities The roles and responsibilities of a Campus Ambassado…"
click at [778, 177] on h4 "Qualifications and Eligibility" at bounding box center [827, 198] width 162 height 44
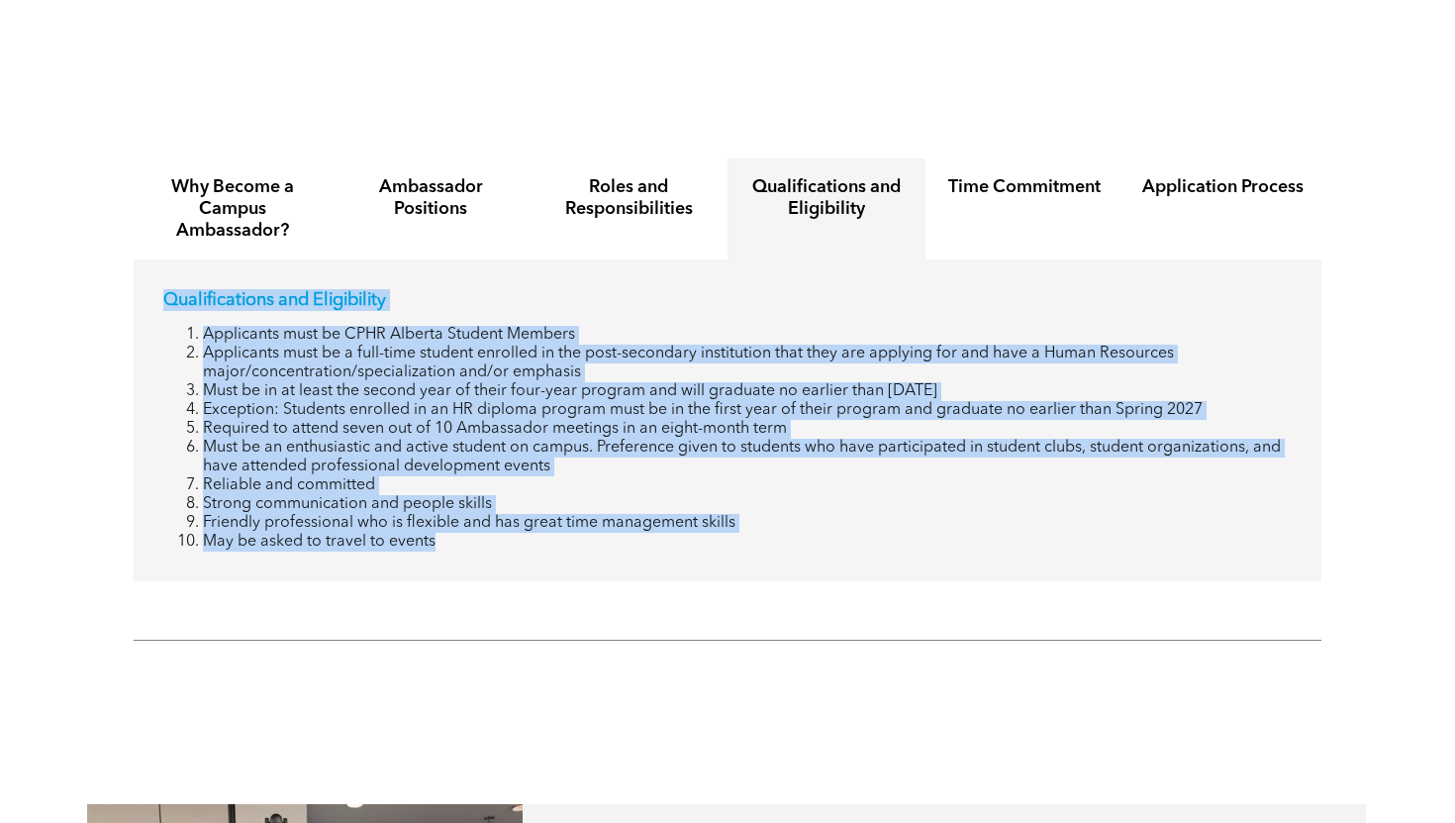
drag, startPoint x: 163, startPoint y: 268, endPoint x: 501, endPoint y: 525, distance: 424.0
click at [501, 525] on div "Qualifications and Eligibility Applicants must be CPHR Alberta Student Members …" at bounding box center [727, 420] width 1129 height 262
copy div "Qualifications and Eligibility Applicants must be CPHR Alberta Student Members …"
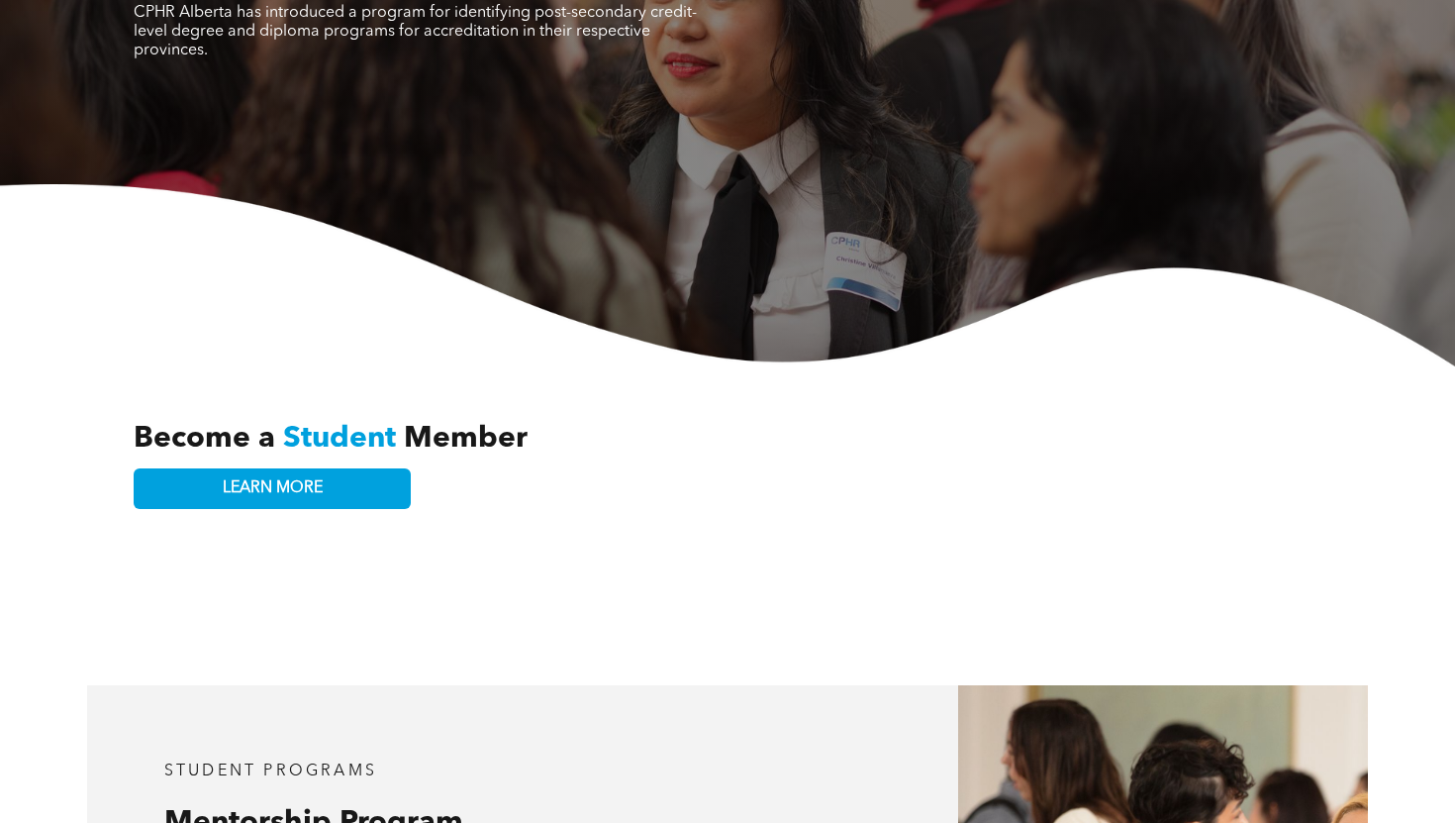
scroll to position [0, 0]
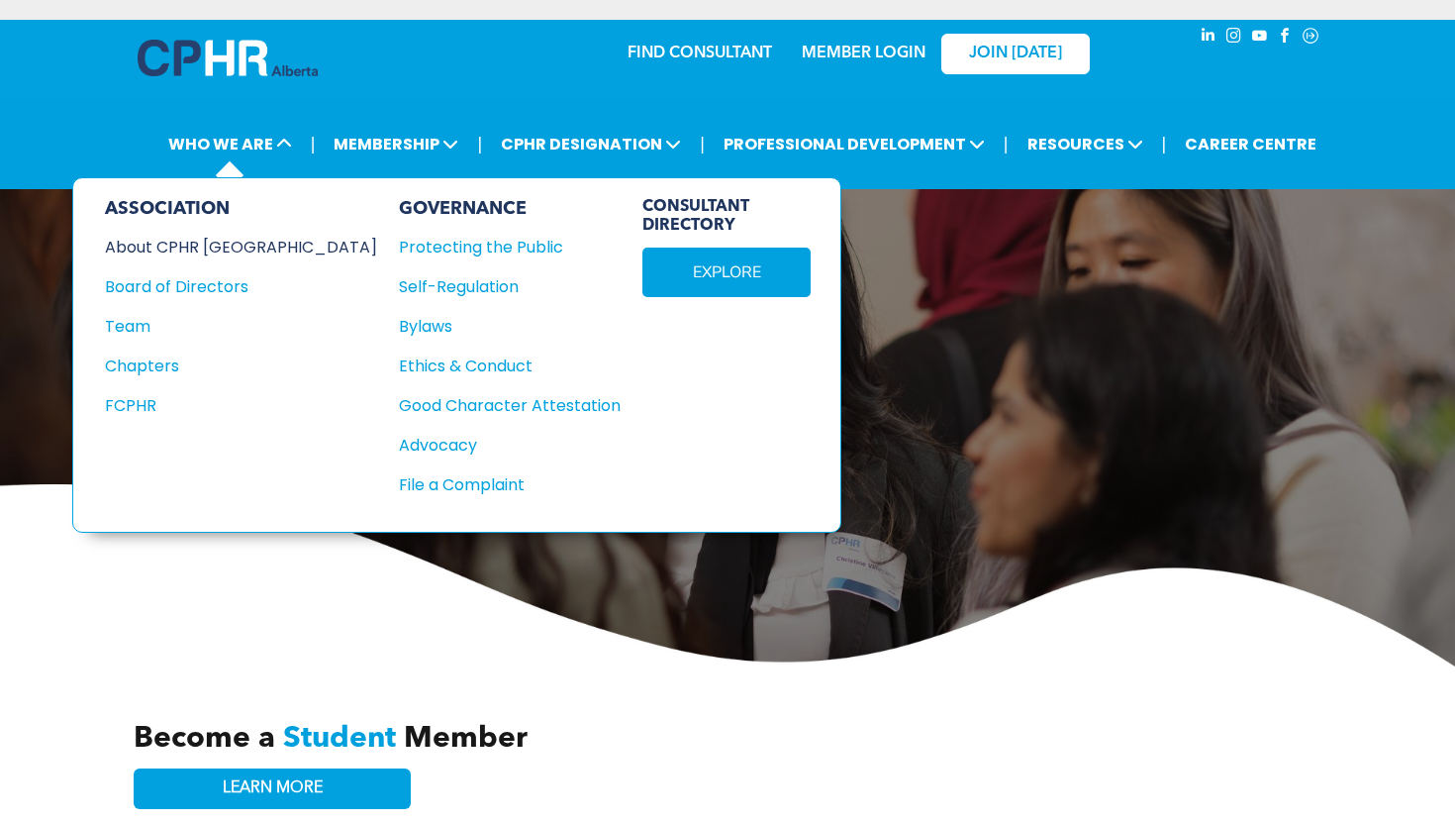
click at [219, 250] on div "About CPHR [GEOGRAPHIC_DATA]" at bounding box center [228, 247] width 246 height 25
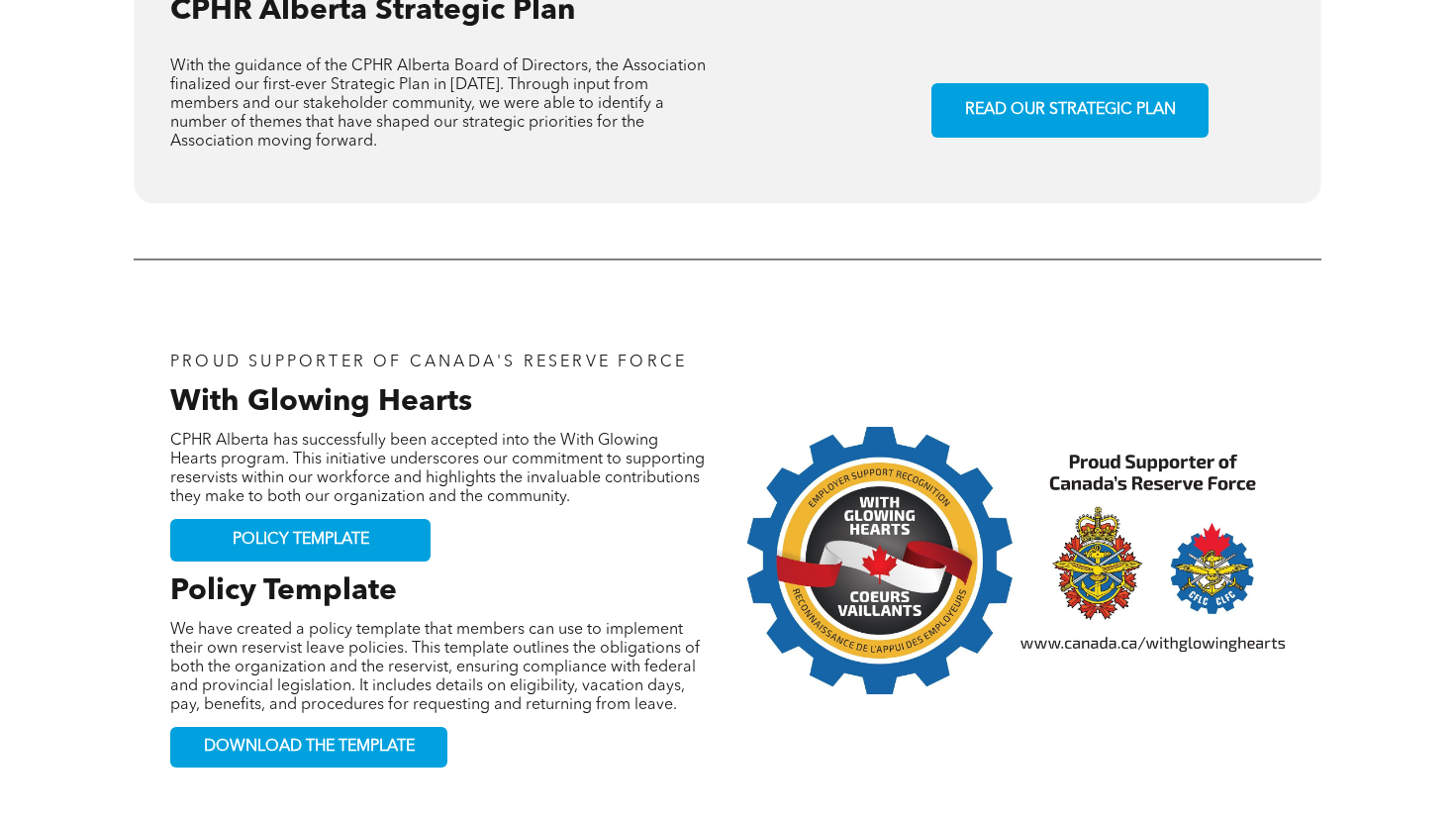
scroll to position [1526, 0]
